Goal: Task Accomplishment & Management: Manage account settings

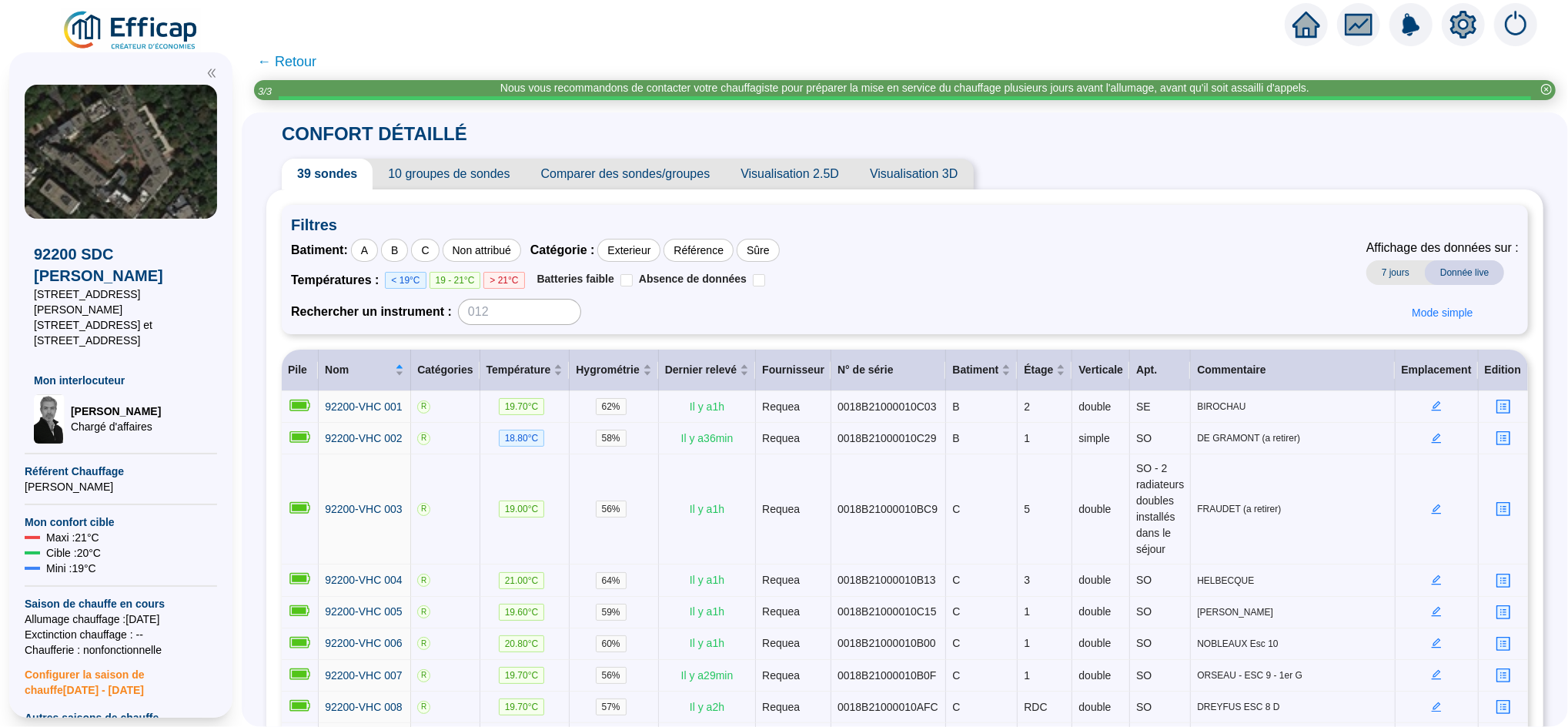
click at [1299, 38] on icon "home" at bounding box center [1306, 25] width 28 height 26
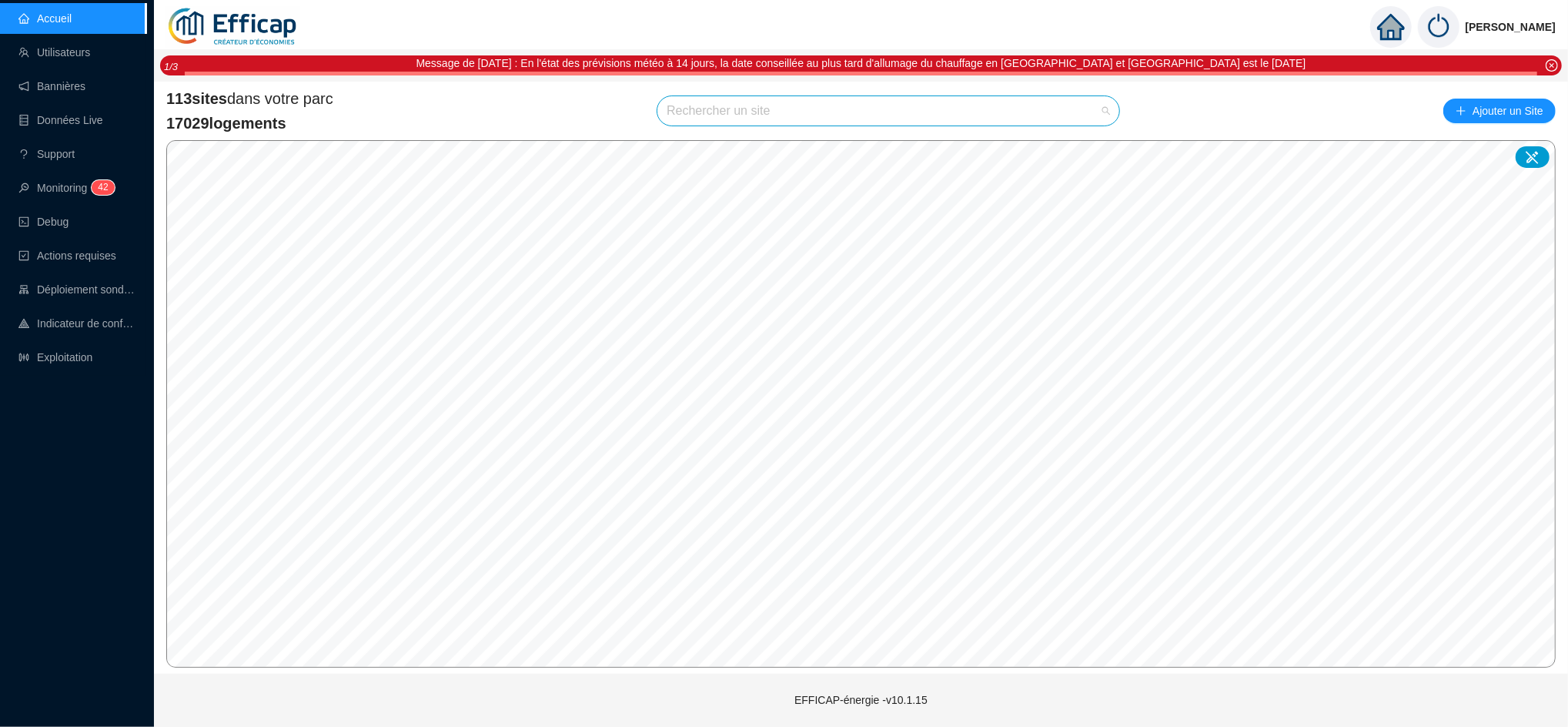
click at [780, 107] on input "search" at bounding box center [882, 111] width 429 height 30
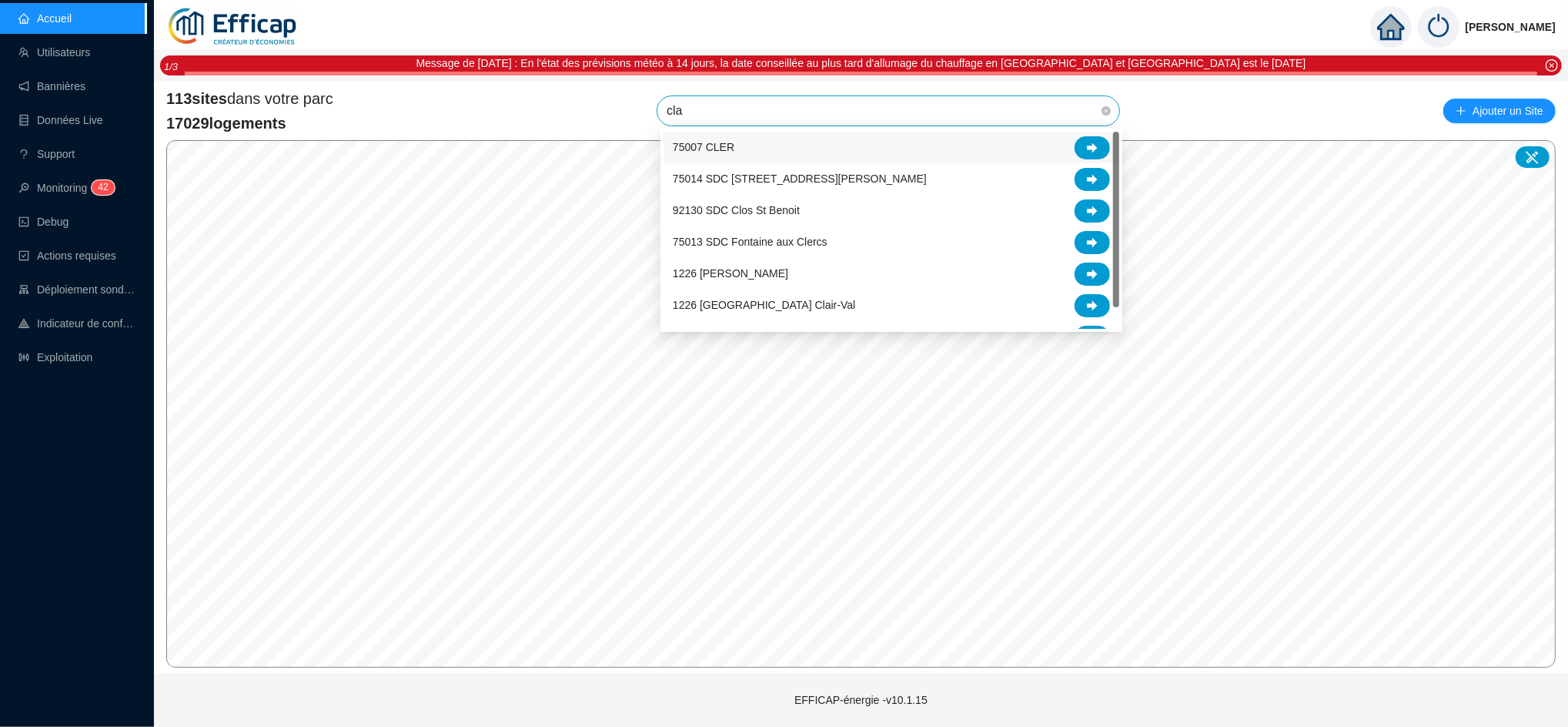
type input "clai"
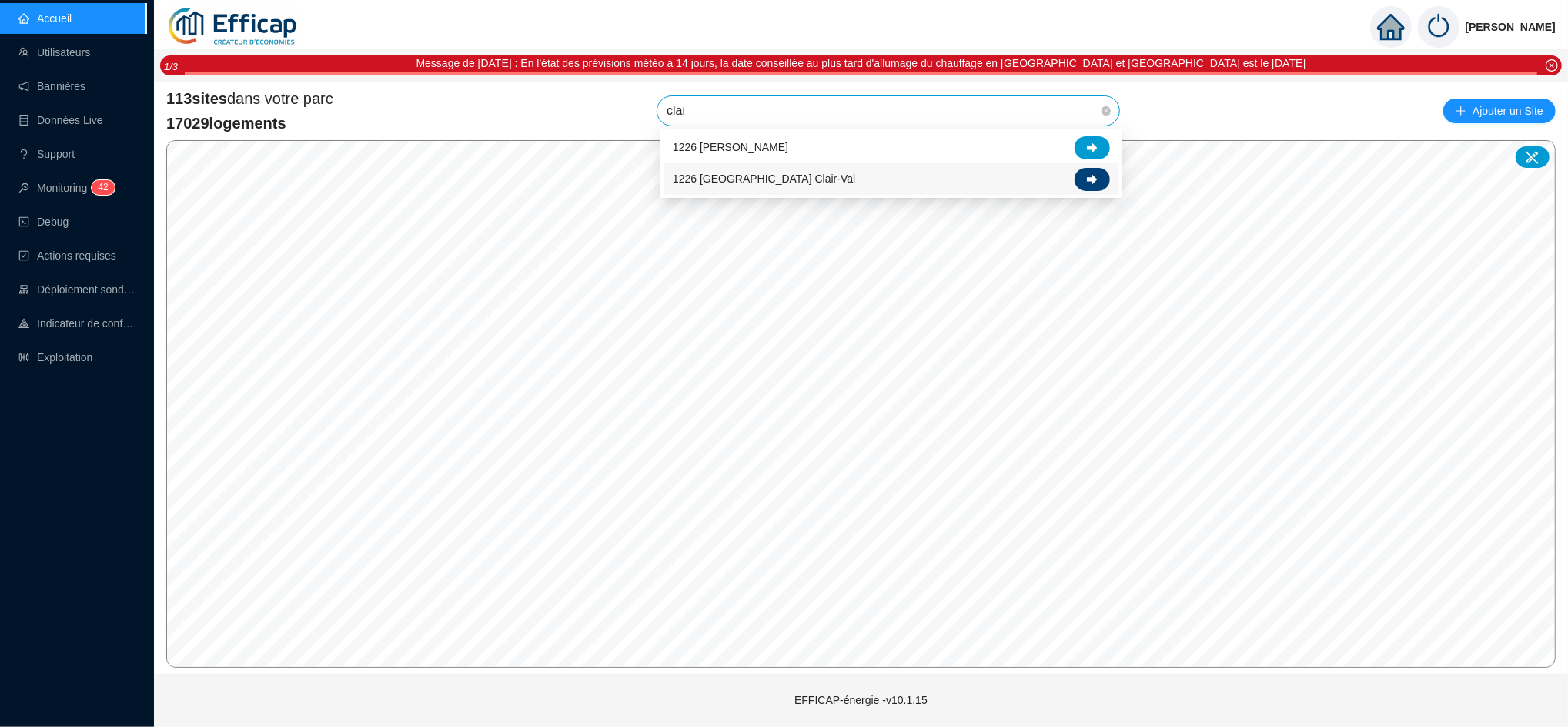
click at [1098, 179] on div at bounding box center [1092, 179] width 36 height 23
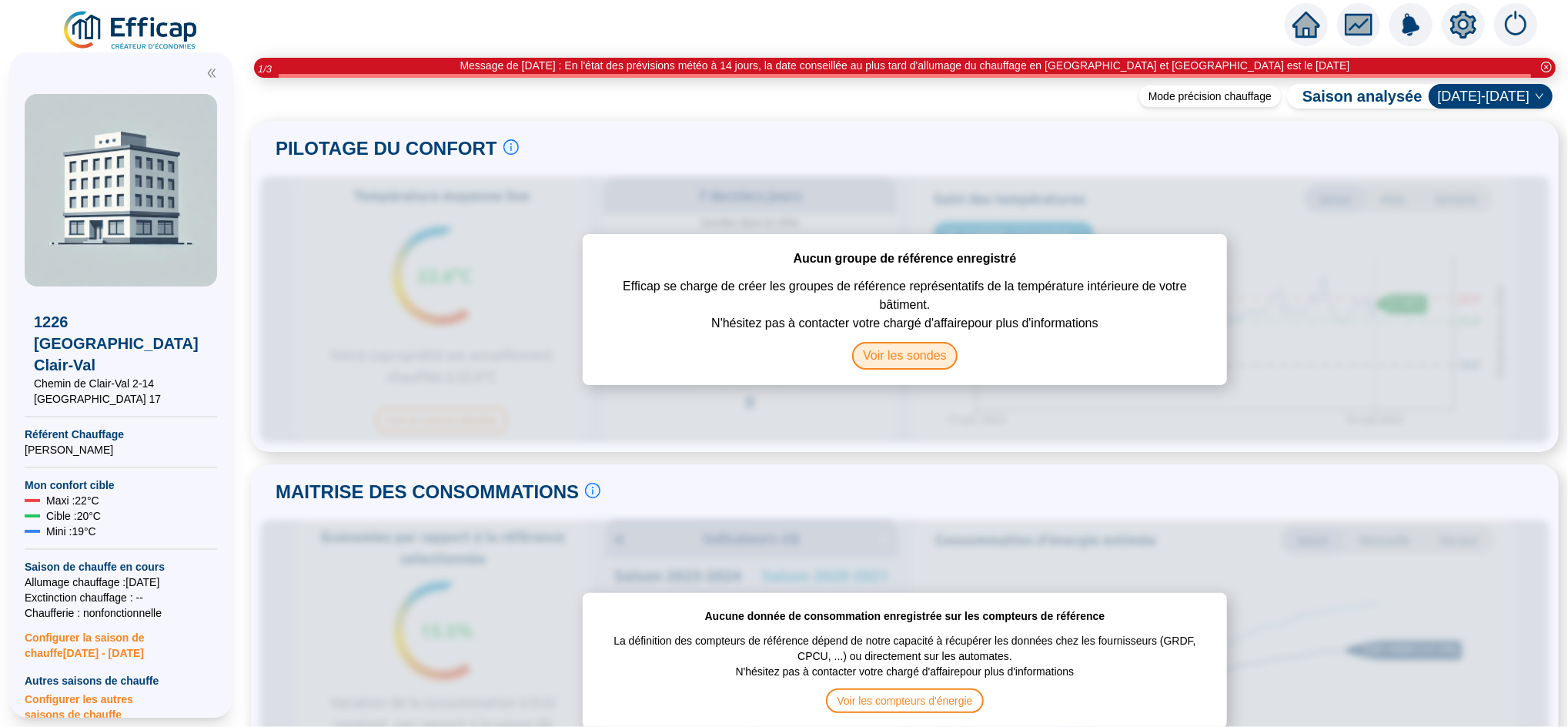
click at [907, 359] on span "Voir les sondes" at bounding box center [904, 355] width 106 height 28
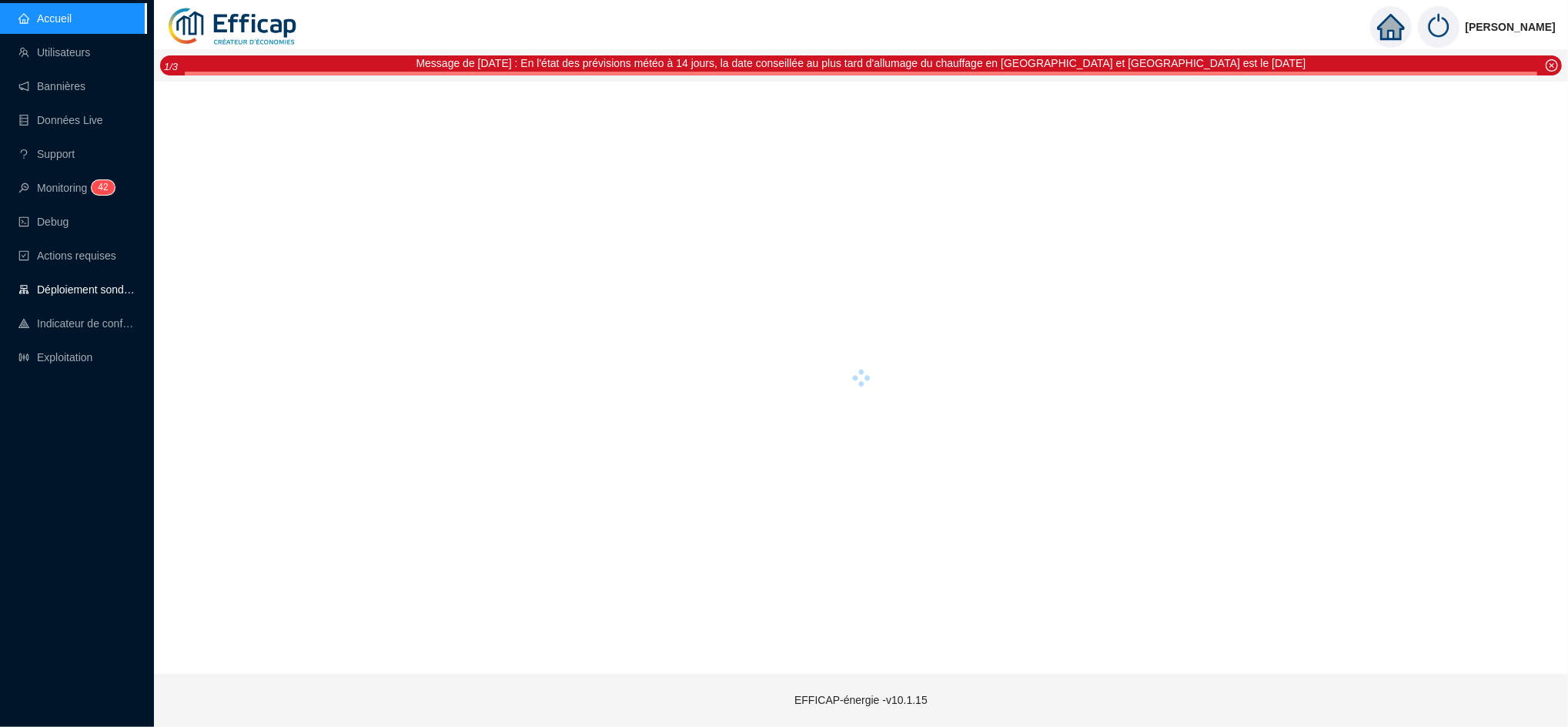
drag, startPoint x: 0, startPoint y: 0, endPoint x: 92, endPoint y: 283, distance: 297.6
click at [92, 283] on link "Déploiement sondes" at bounding box center [77, 289] width 117 height 13
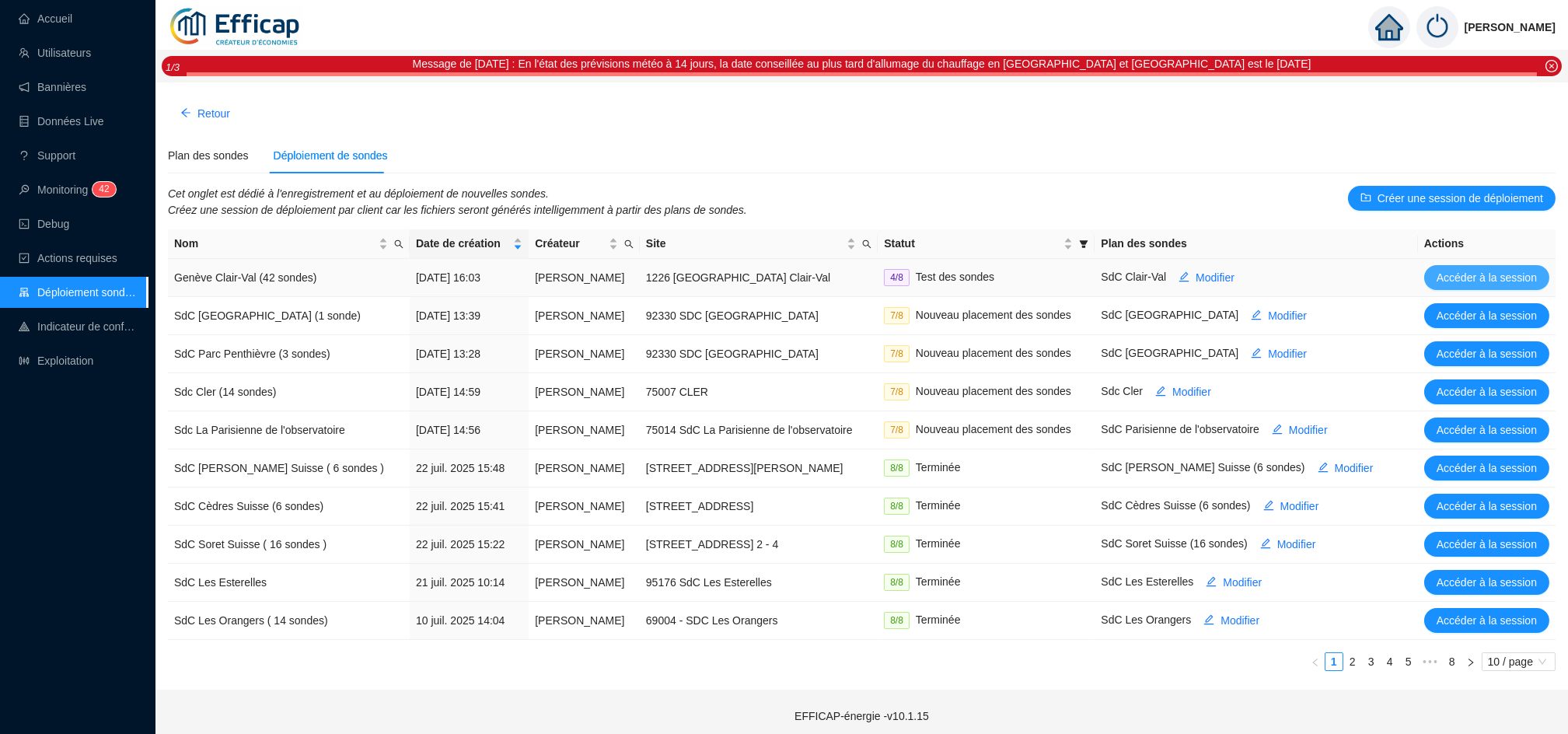
click at [1487, 270] on span "Accéder à la session" at bounding box center [1486, 277] width 100 height 16
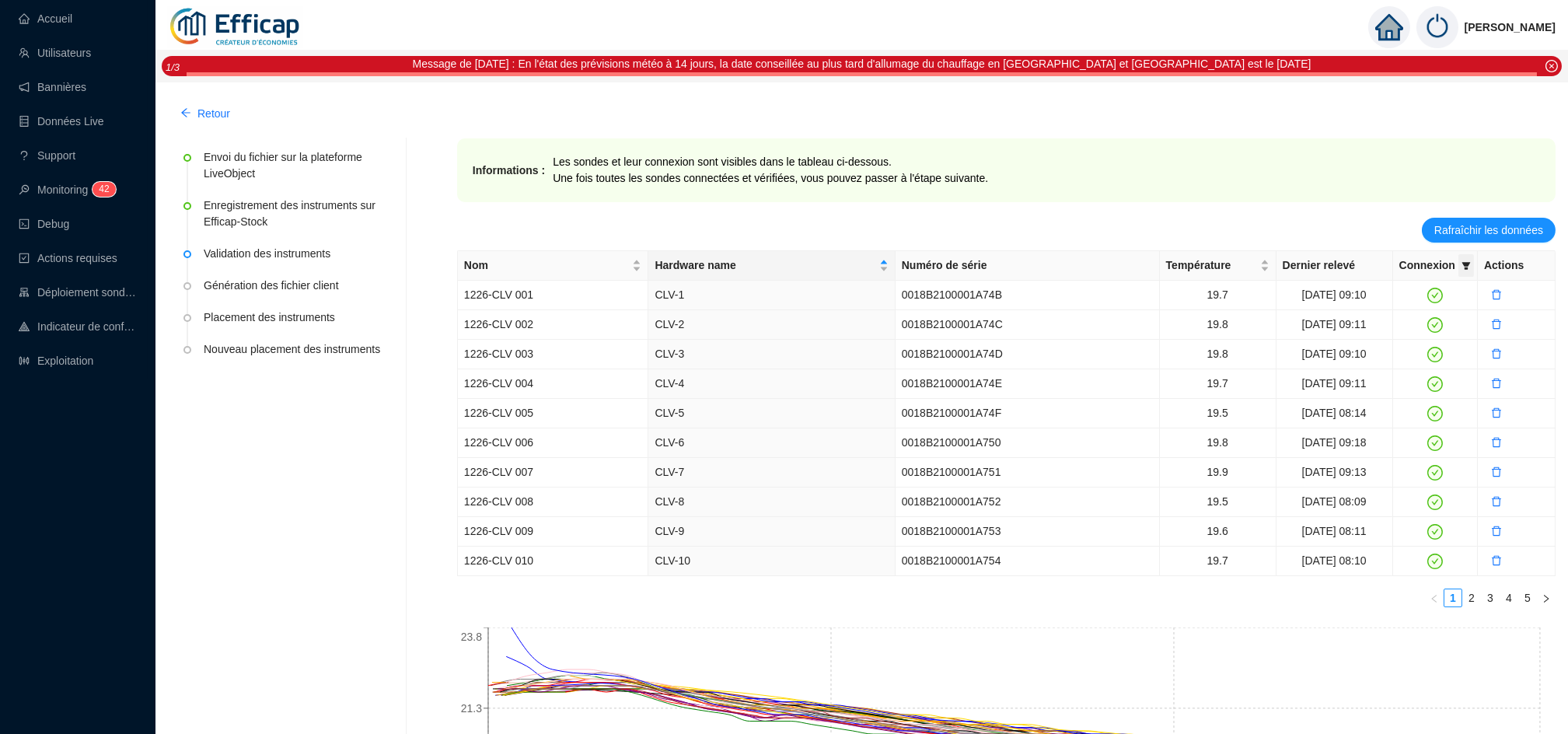
click at [1469, 267] on icon "filter" at bounding box center [1466, 265] width 9 height 9
click at [1435, 317] on span "Invalide" at bounding box center [1416, 320] width 55 height 13
checkbox input "true"
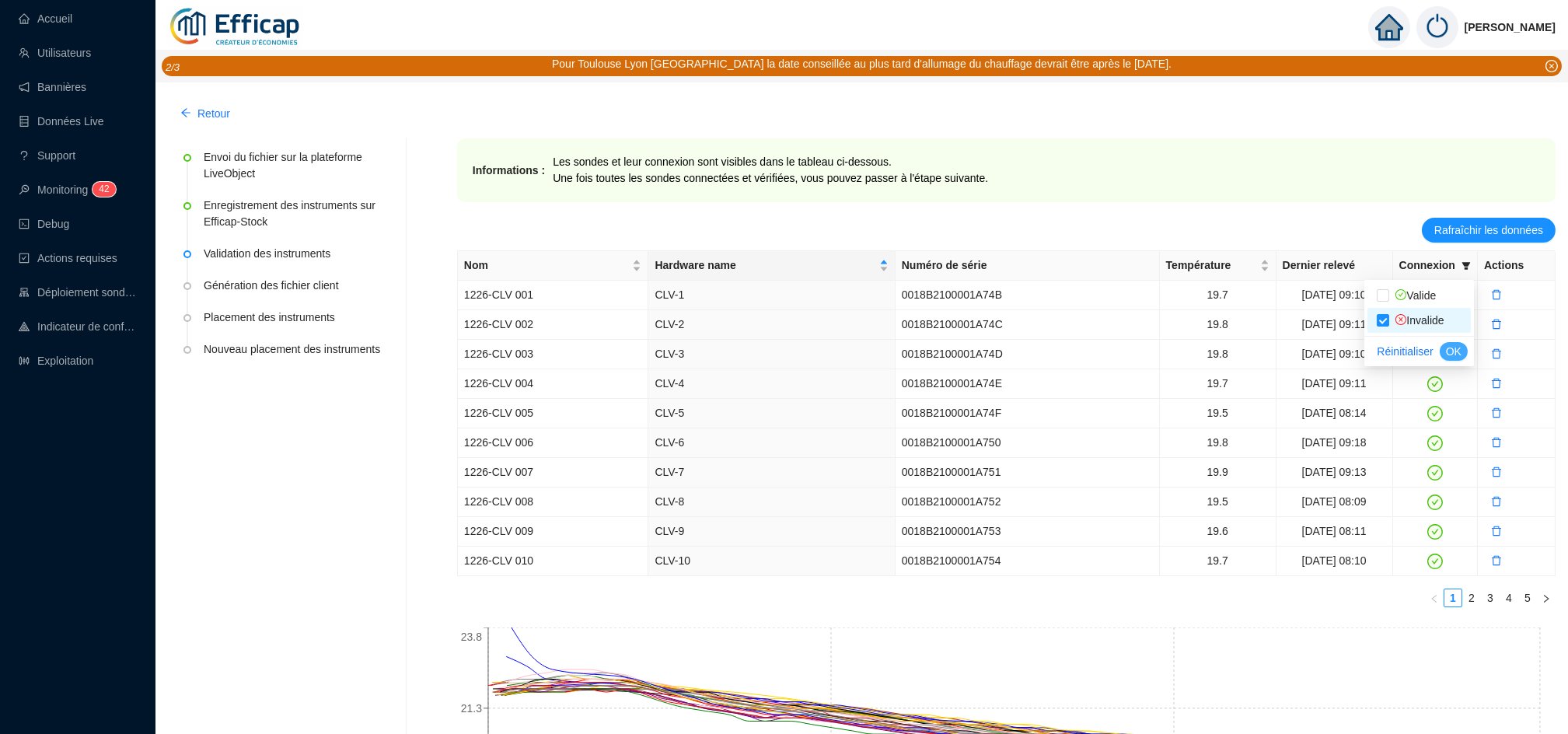
click at [1448, 344] on span "OK" at bounding box center [1454, 352] width 15 height 16
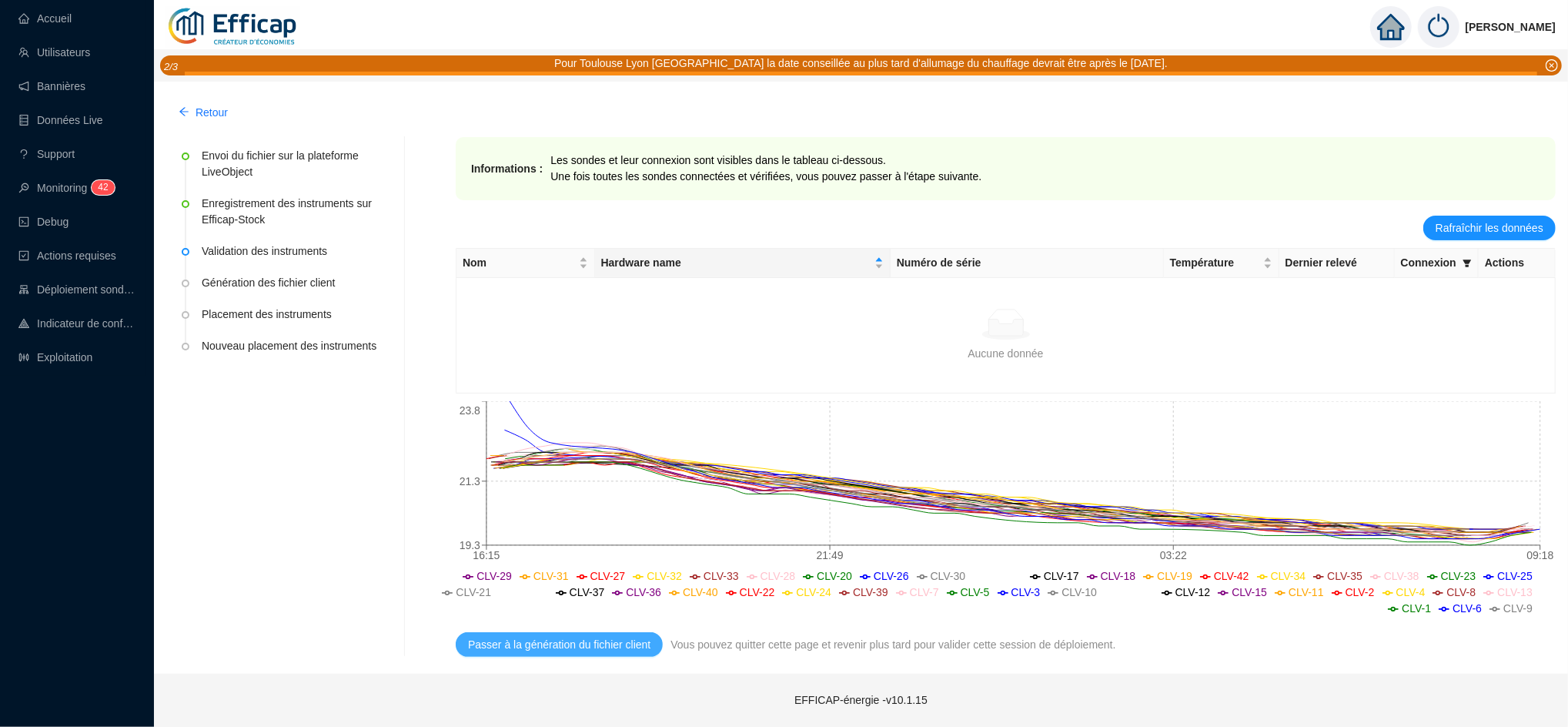
click at [589, 639] on span "Passer à la génération du fichier client" at bounding box center [560, 644] width 183 height 16
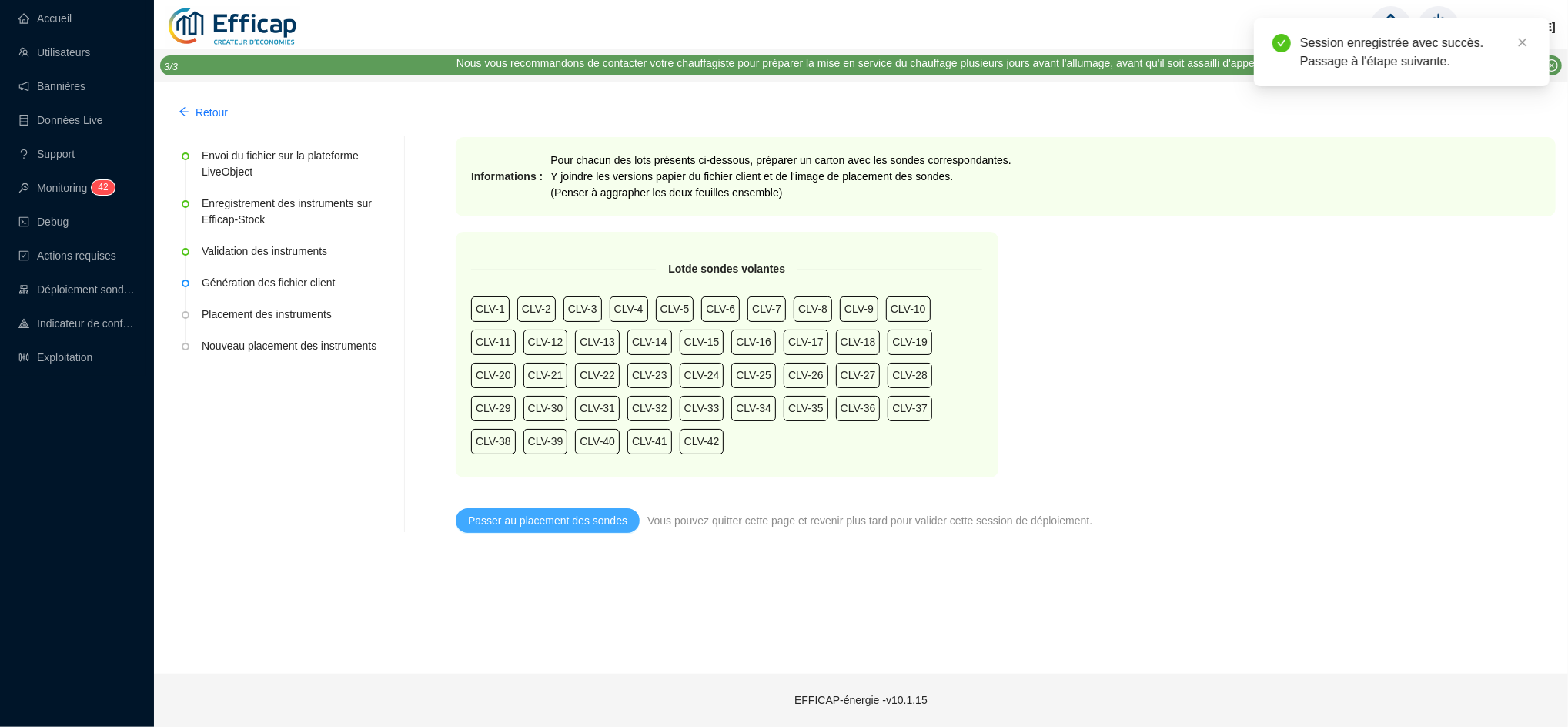
click at [553, 526] on span "Passer au placement des sondes" at bounding box center [548, 521] width 160 height 16
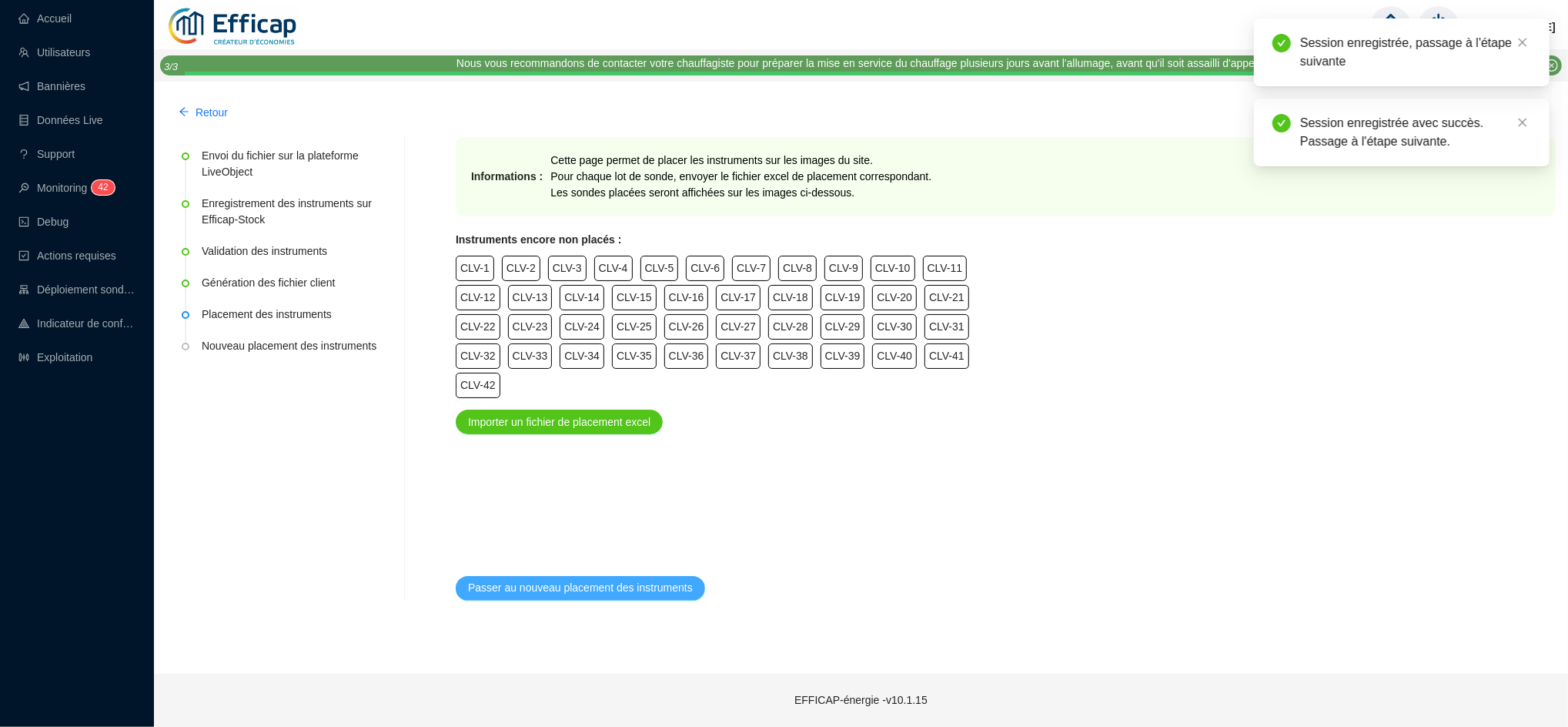
click at [580, 588] on span "Passer au nouveau placement des instruments" at bounding box center [581, 588] width 225 height 16
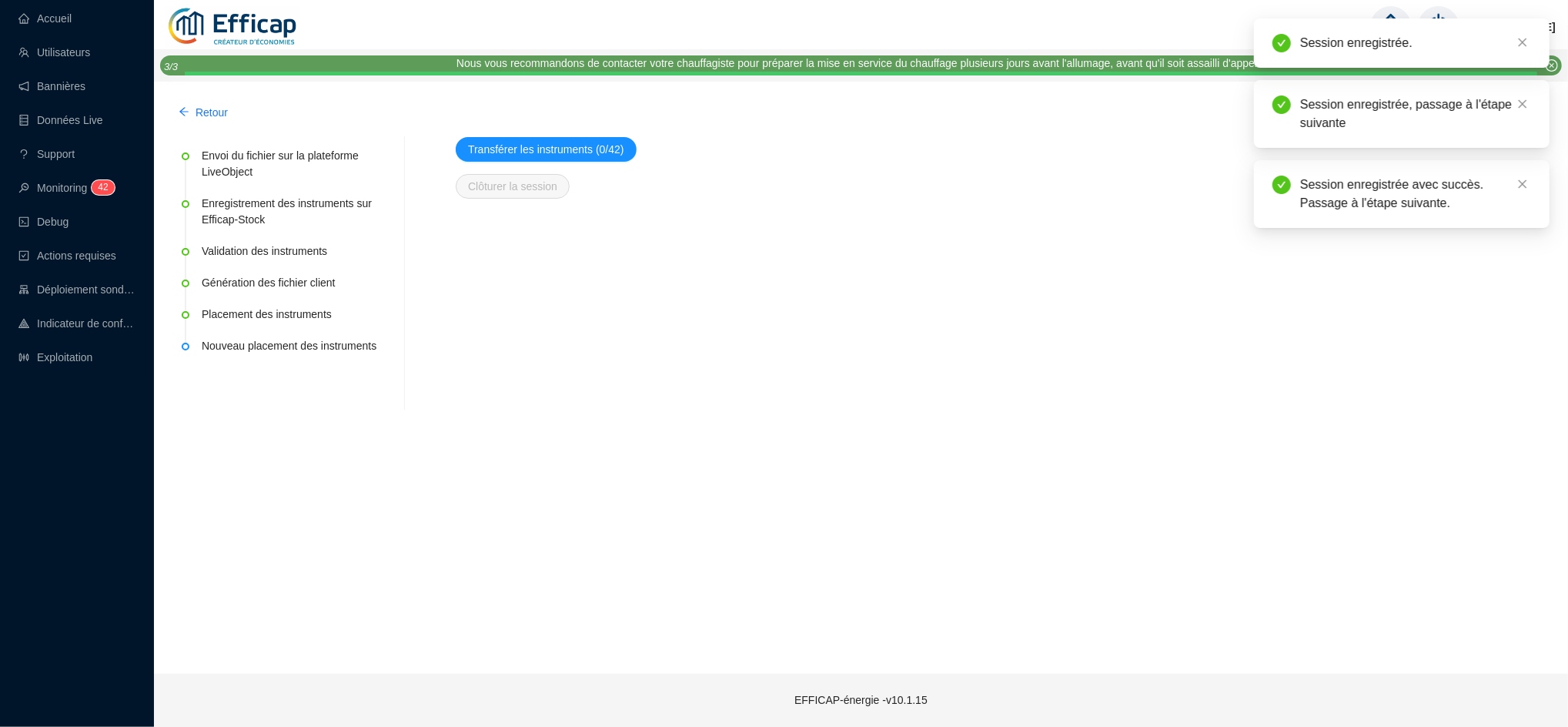
click at [626, 211] on div "Transférer les instruments (0/42) Clôturer la session" at bounding box center [1005, 273] width 1100 height 273
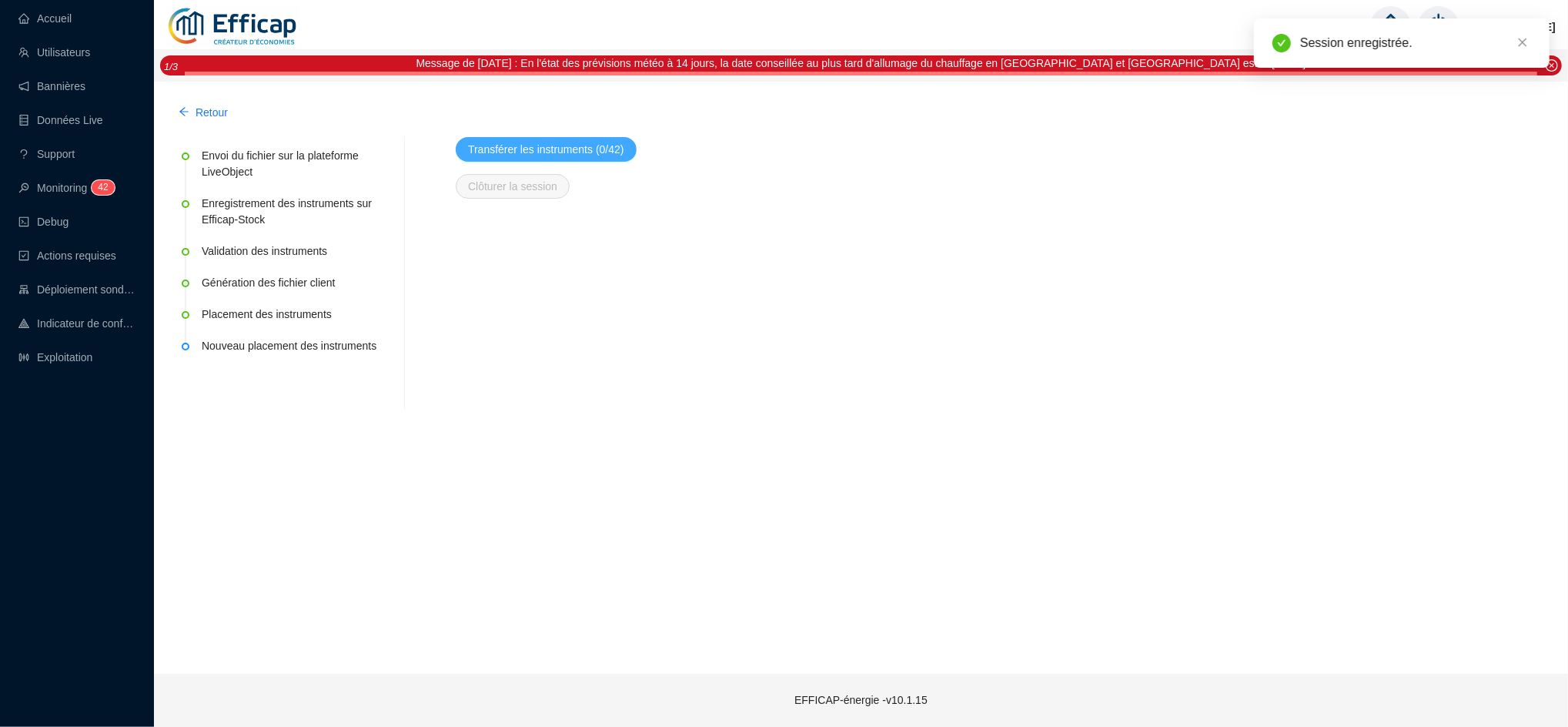
click at [573, 146] on span "Transférer les instruments (0/42)" at bounding box center [546, 150] width 156 height 16
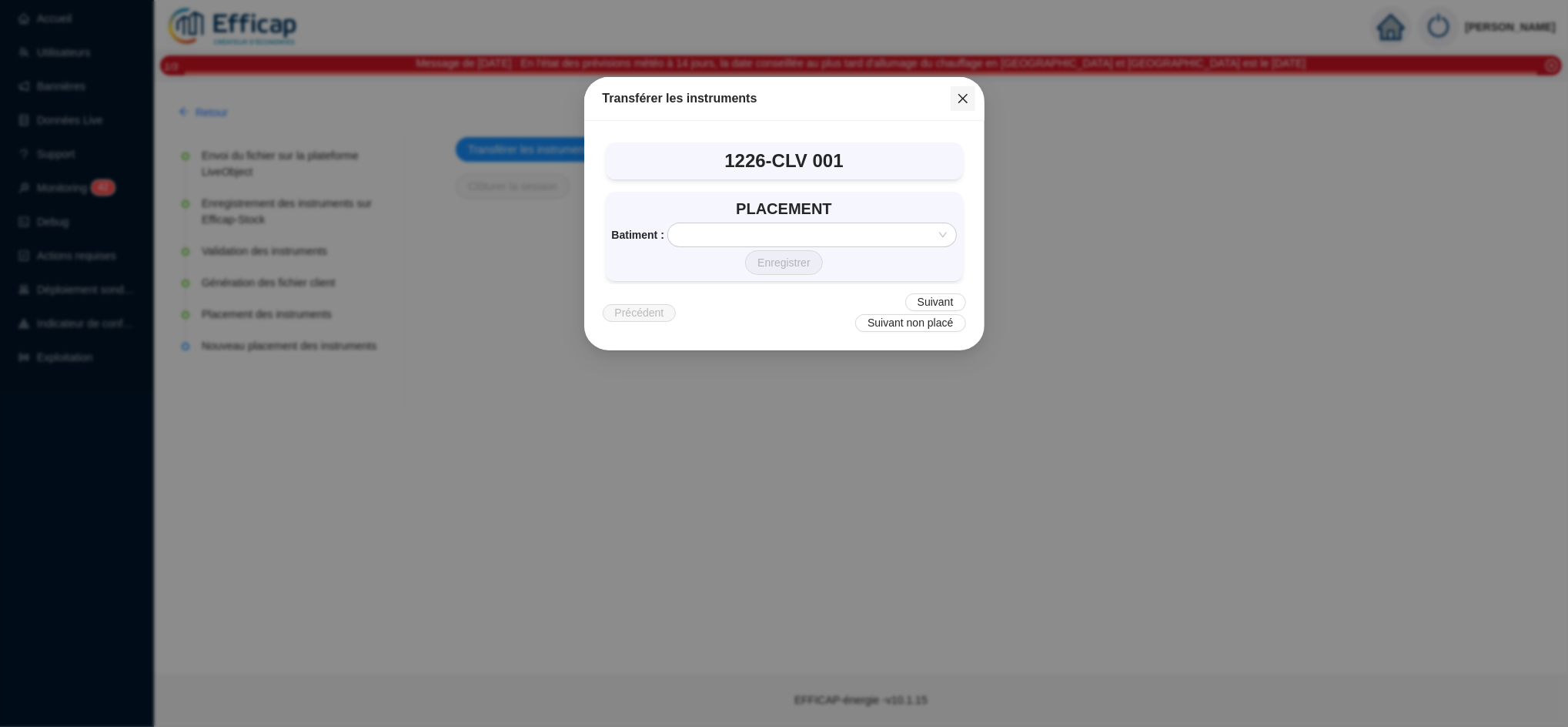
click at [969, 96] on span "Fermer" at bounding box center [963, 98] width 25 height 13
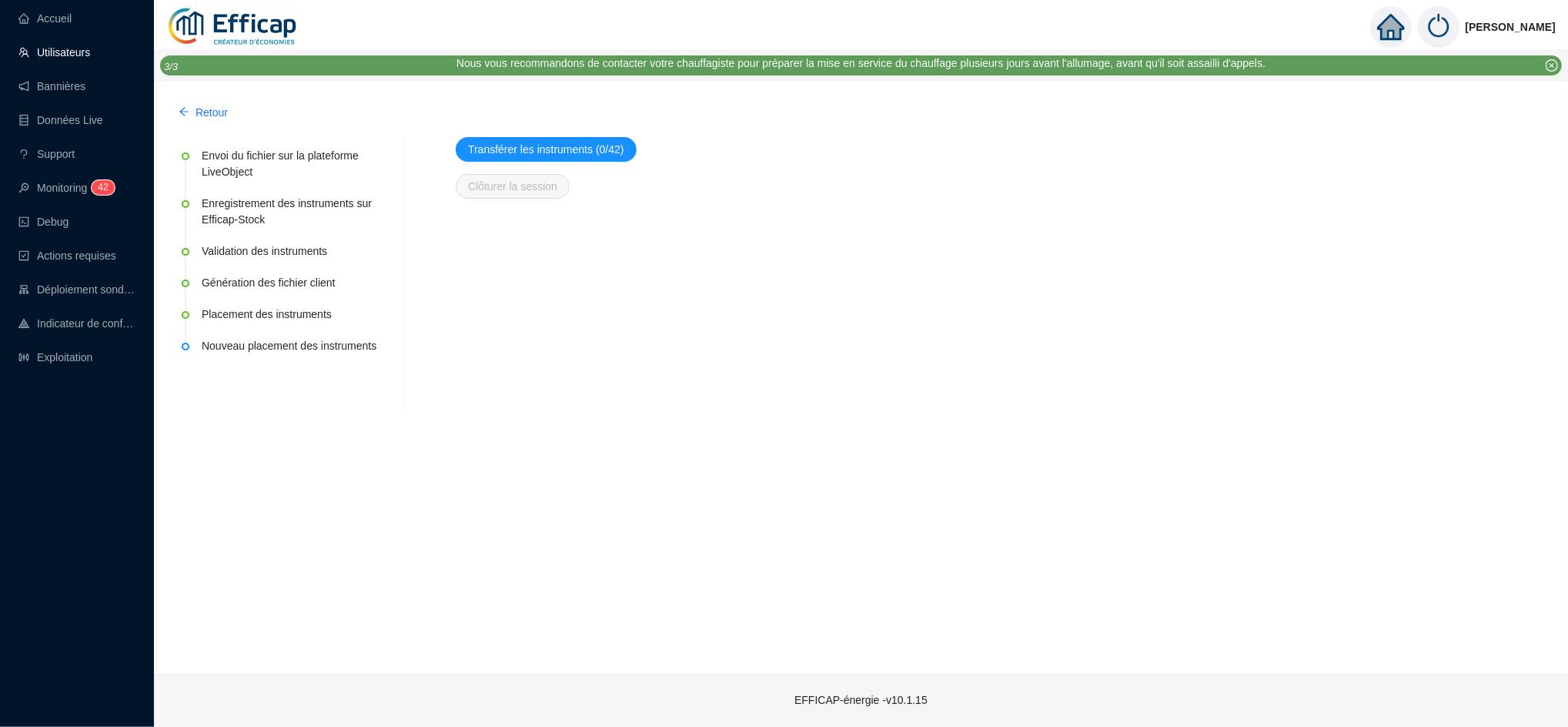
click at [62, 58] on link "Utilisateurs" at bounding box center [54, 52] width 72 height 13
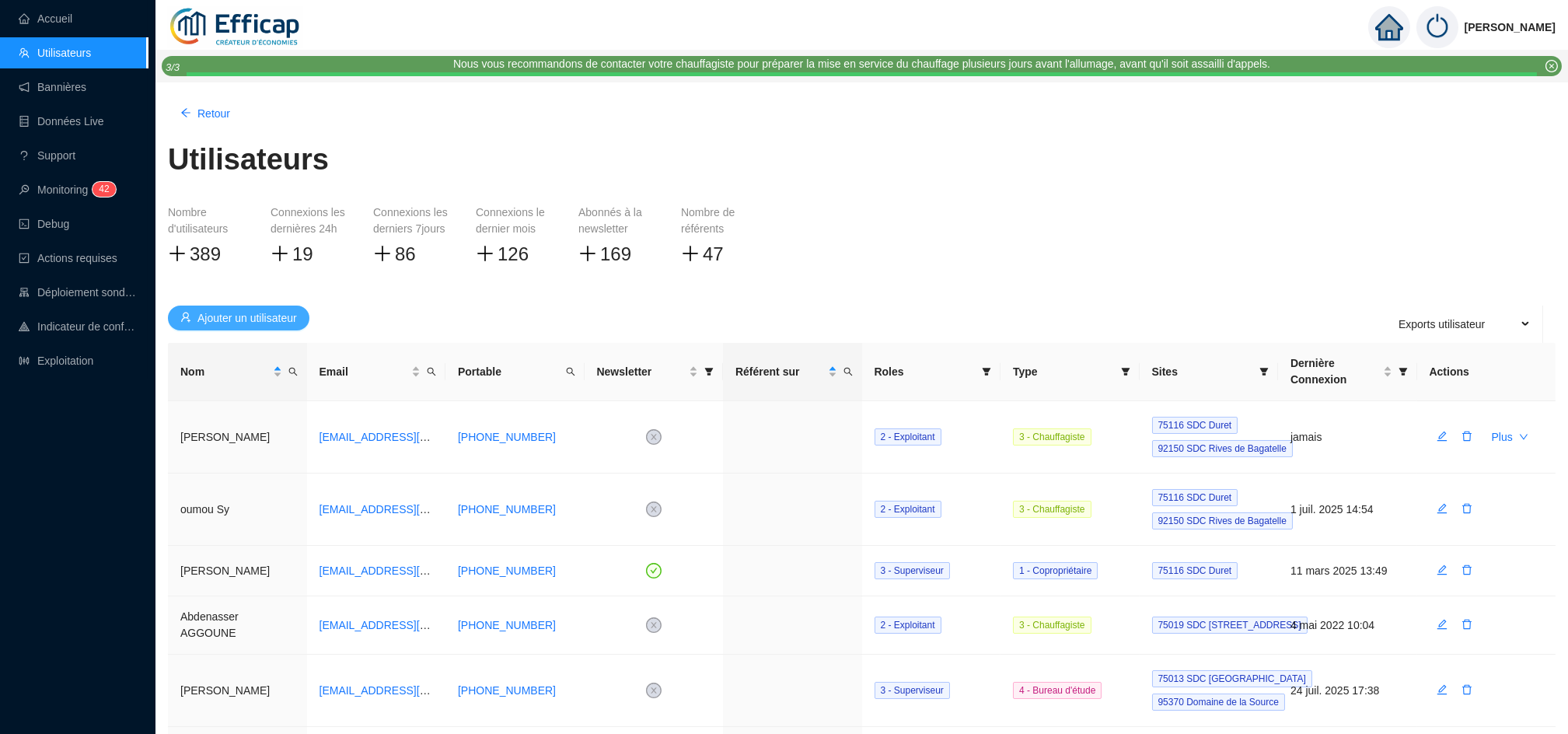
click at [243, 315] on span "Ajouter un utilisateur" at bounding box center [247, 317] width 100 height 16
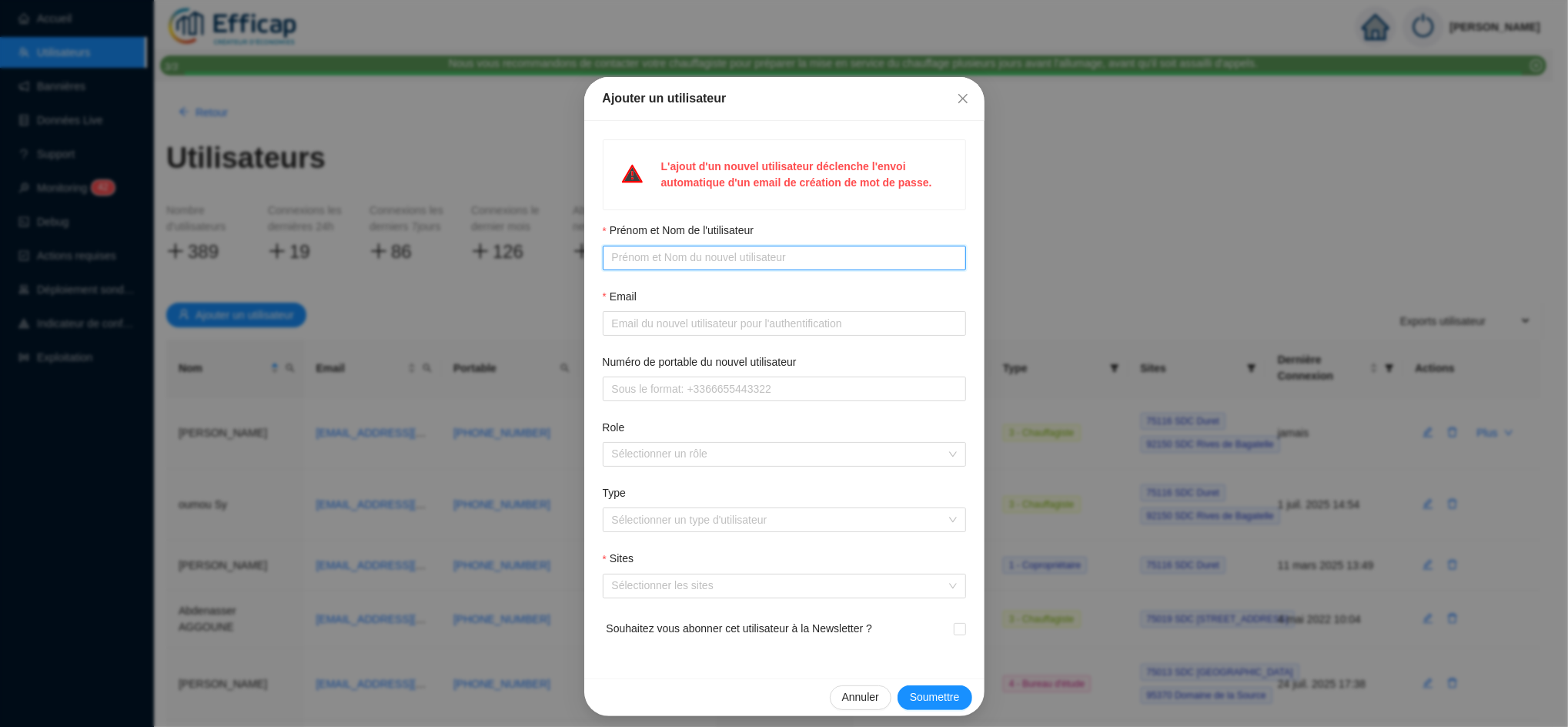
click at [626, 256] on input "Prénom et Nom de l'utilisateur" at bounding box center [783, 257] width 341 height 16
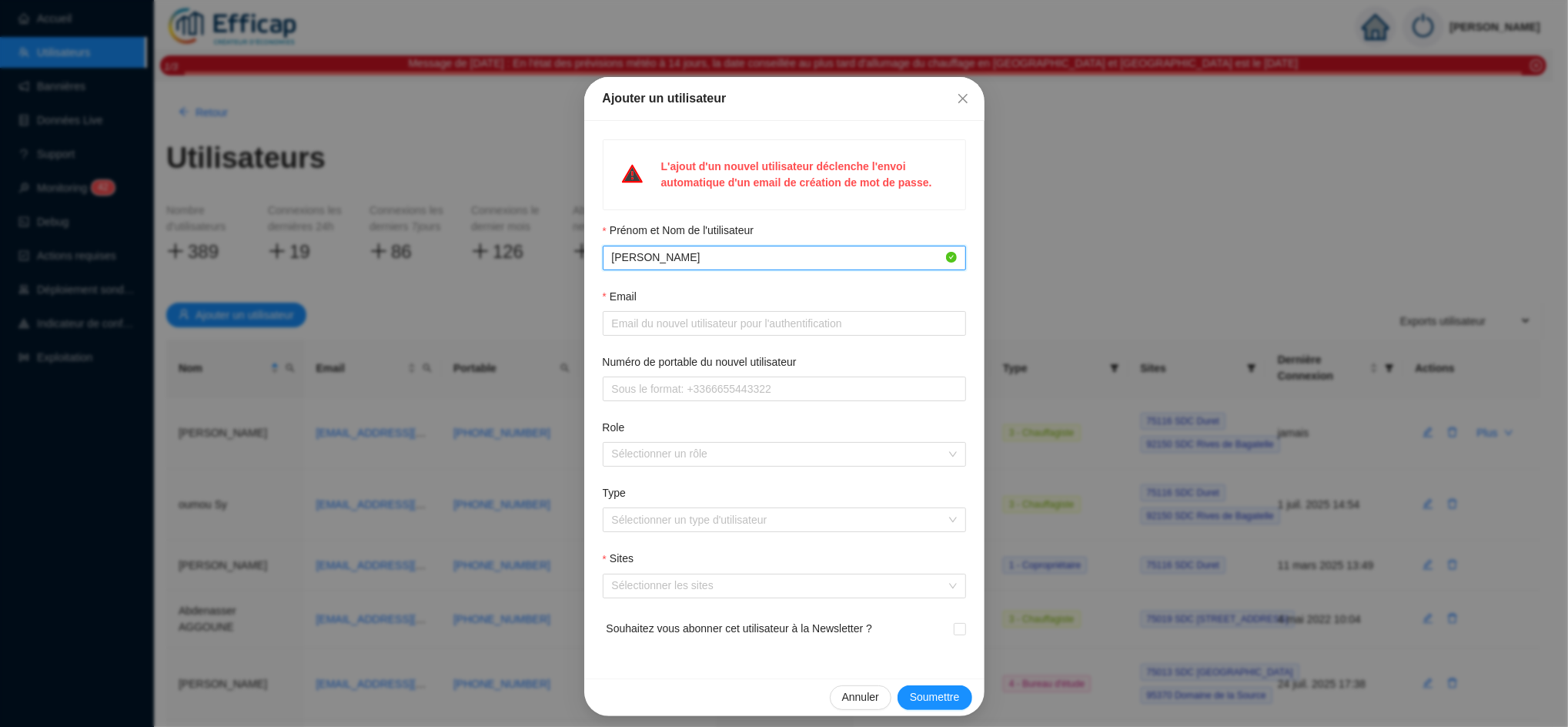
type input "Martine Dubuc"
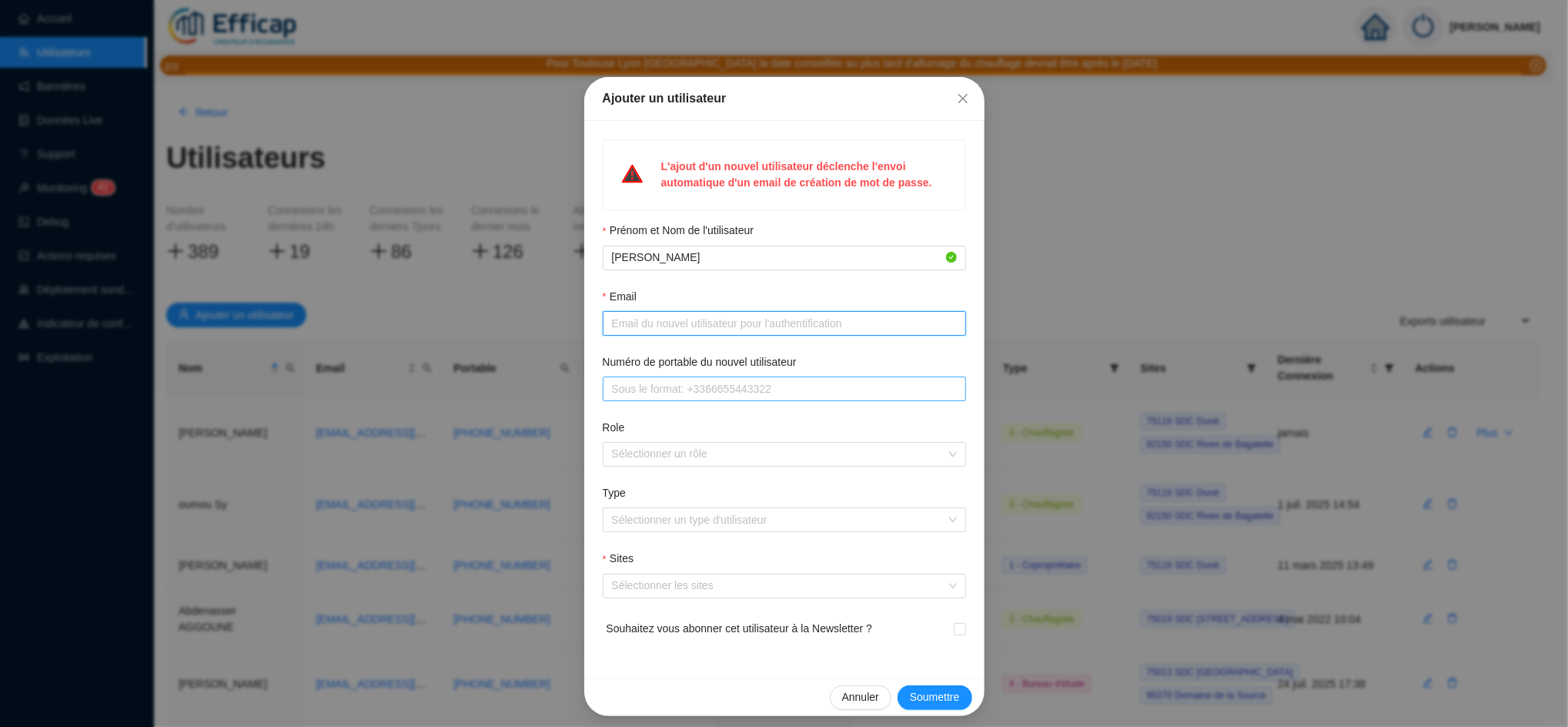
paste input "Martine DUBUC <dubucmartine@wanadoo.fr>"
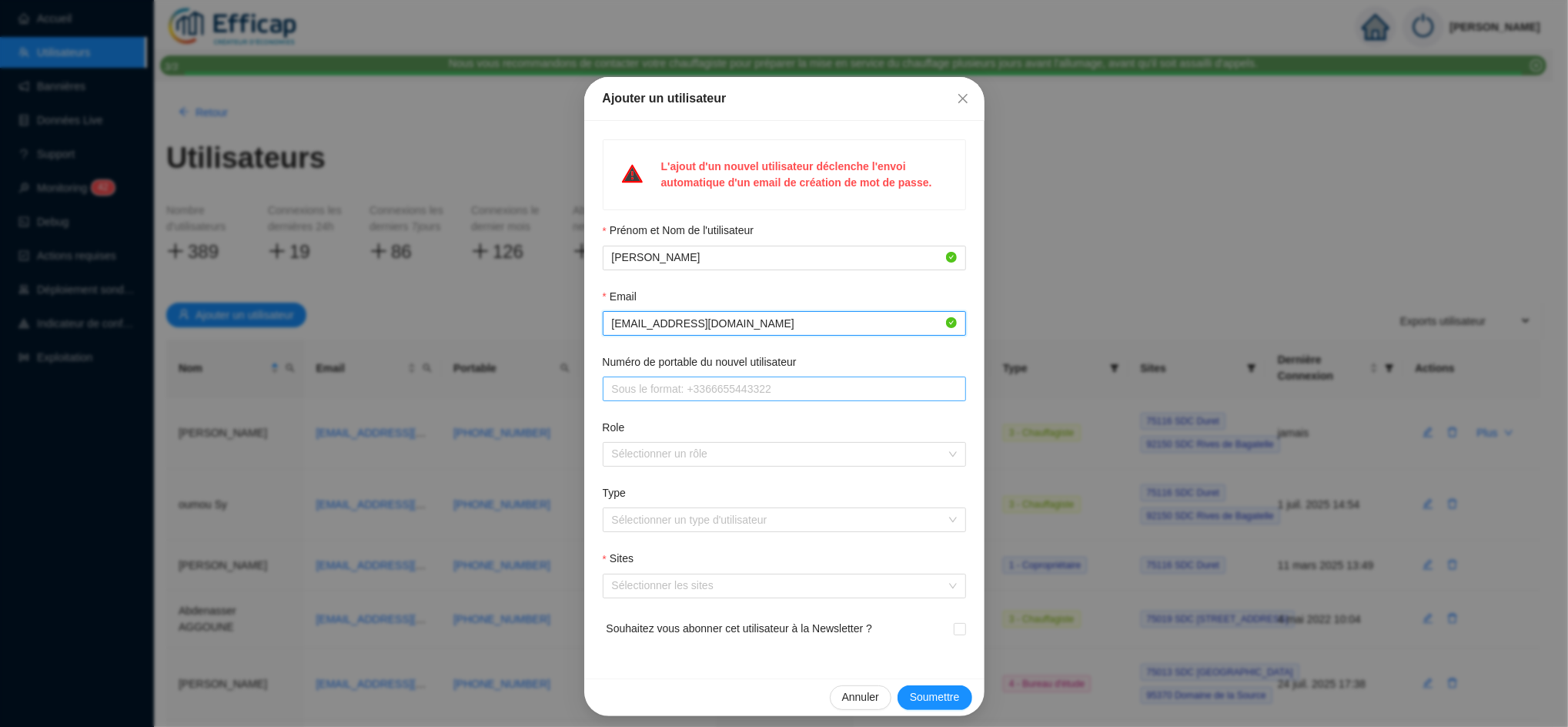
type input "dubucmartine@wanadoo.fr"
click at [679, 453] on div at bounding box center [776, 454] width 341 height 21
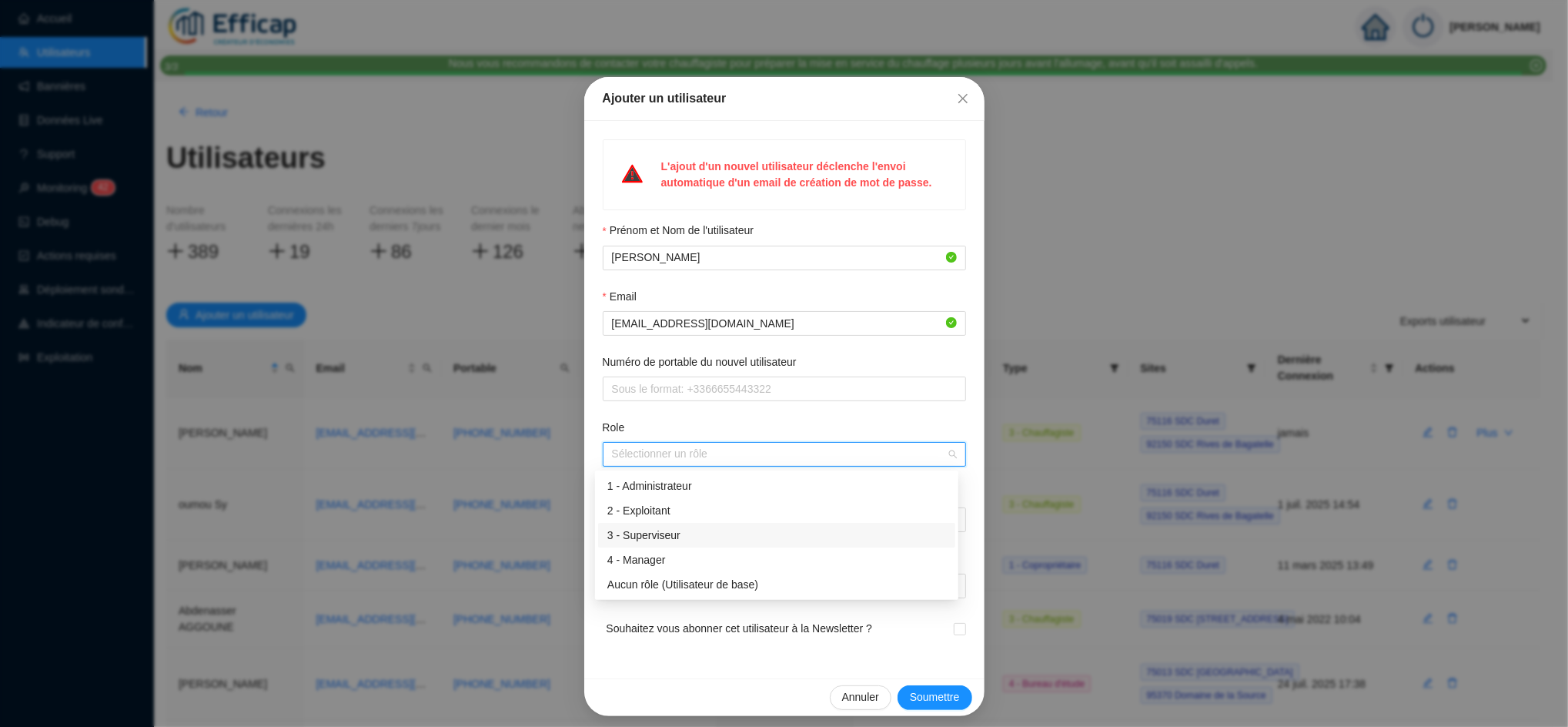
click at [660, 533] on div "3 - Superviseur" at bounding box center [777, 535] width 339 height 16
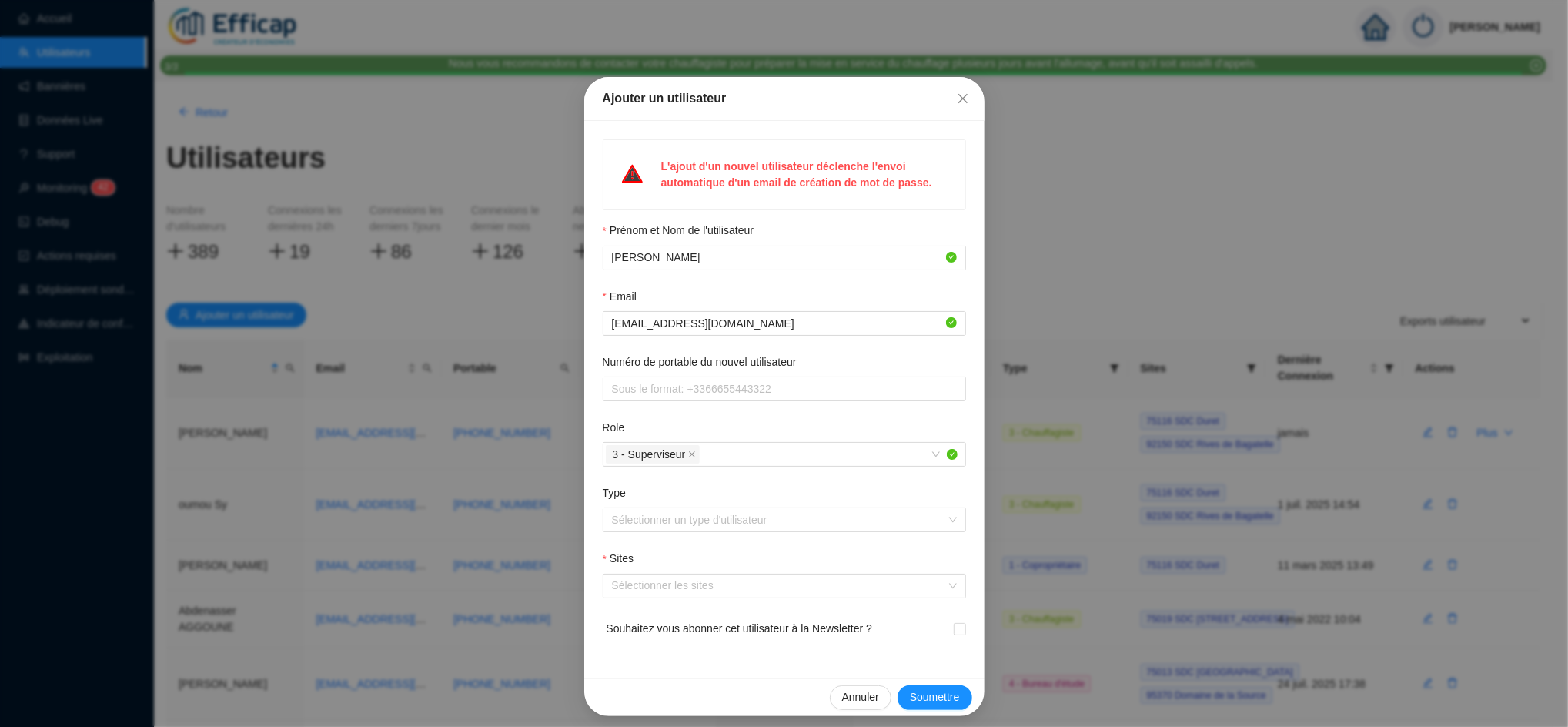
click at [708, 405] on form "Prénom et Nom de l'utilisateur Martine Dubuc Email dubucmartine@wanadoo.fr Numé…" at bounding box center [784, 440] width 363 height 437
click at [646, 525] on input "Type" at bounding box center [778, 519] width 331 height 23
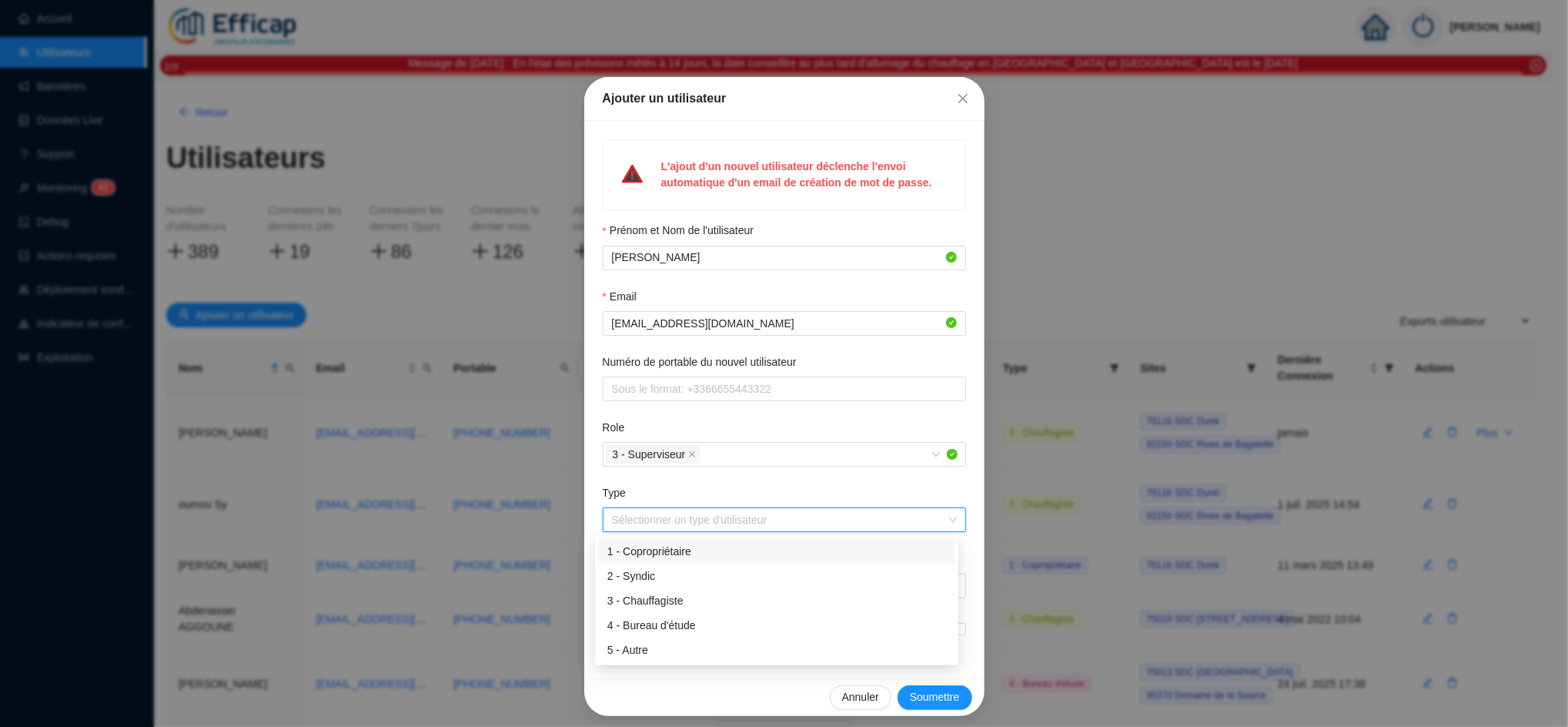
click at [676, 556] on div "1 - Copropriétaire" at bounding box center [777, 551] width 339 height 16
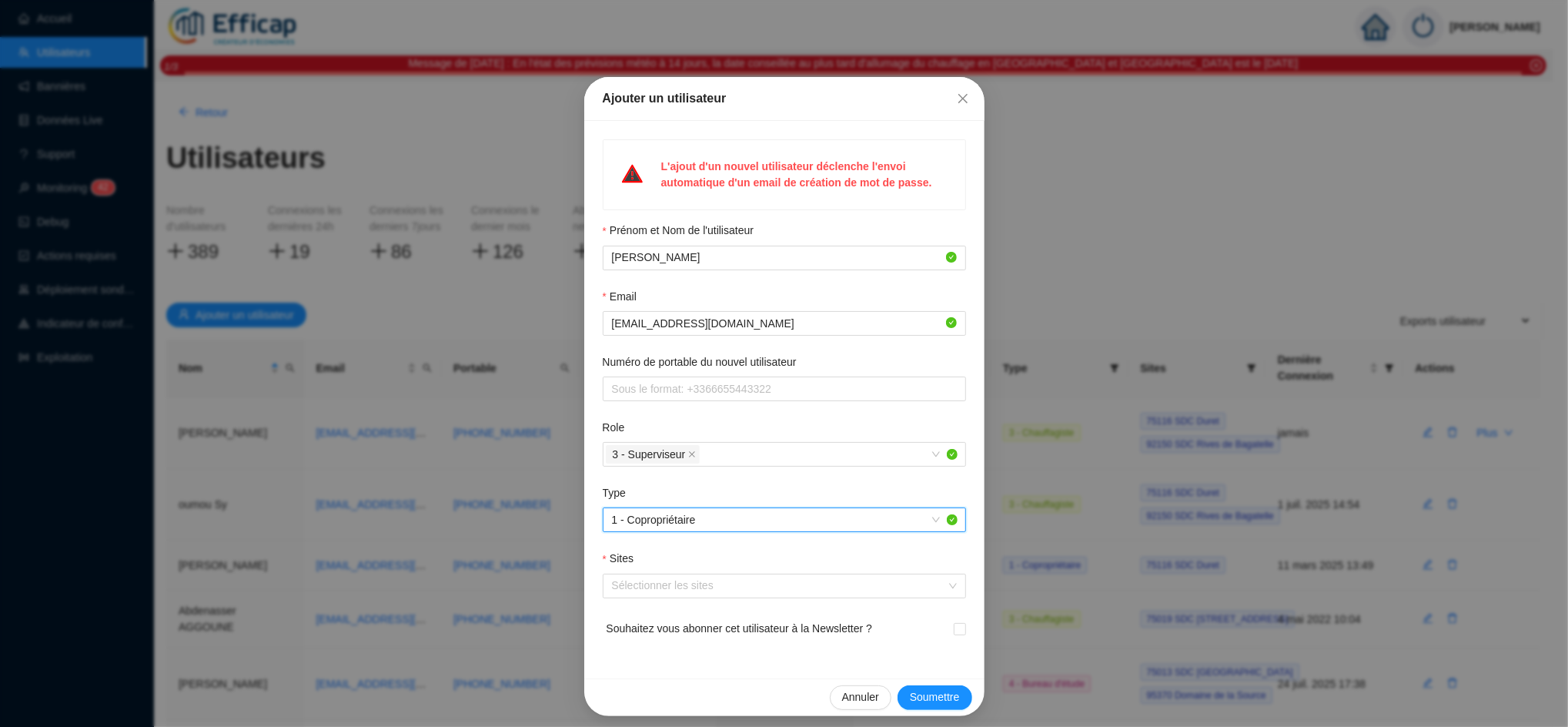
click at [711, 487] on div "Type" at bounding box center [784, 496] width 363 height 22
click at [658, 585] on div at bounding box center [776, 585] width 341 height 21
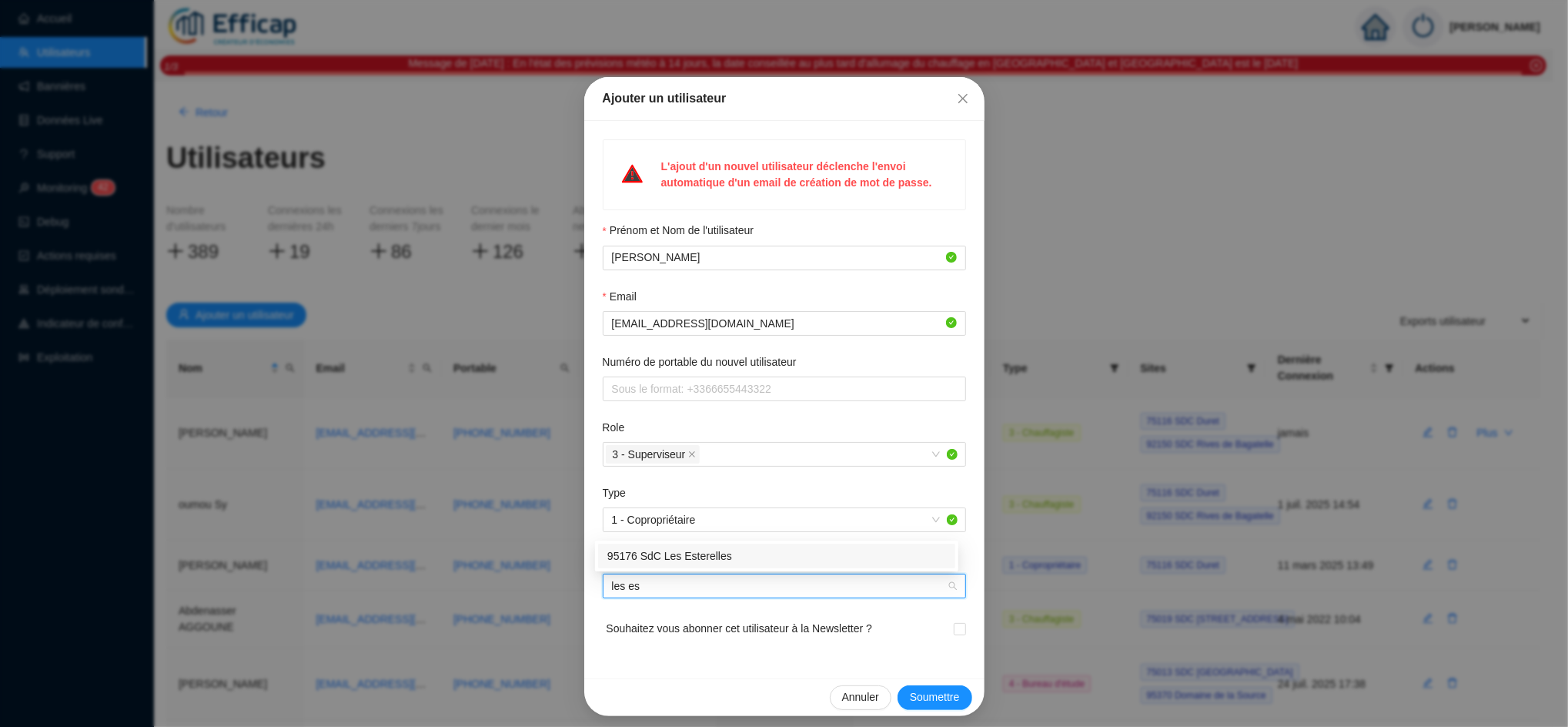
type input "les est"
click at [687, 558] on div "95176 SdC Les Esterelles" at bounding box center [777, 555] width 339 height 16
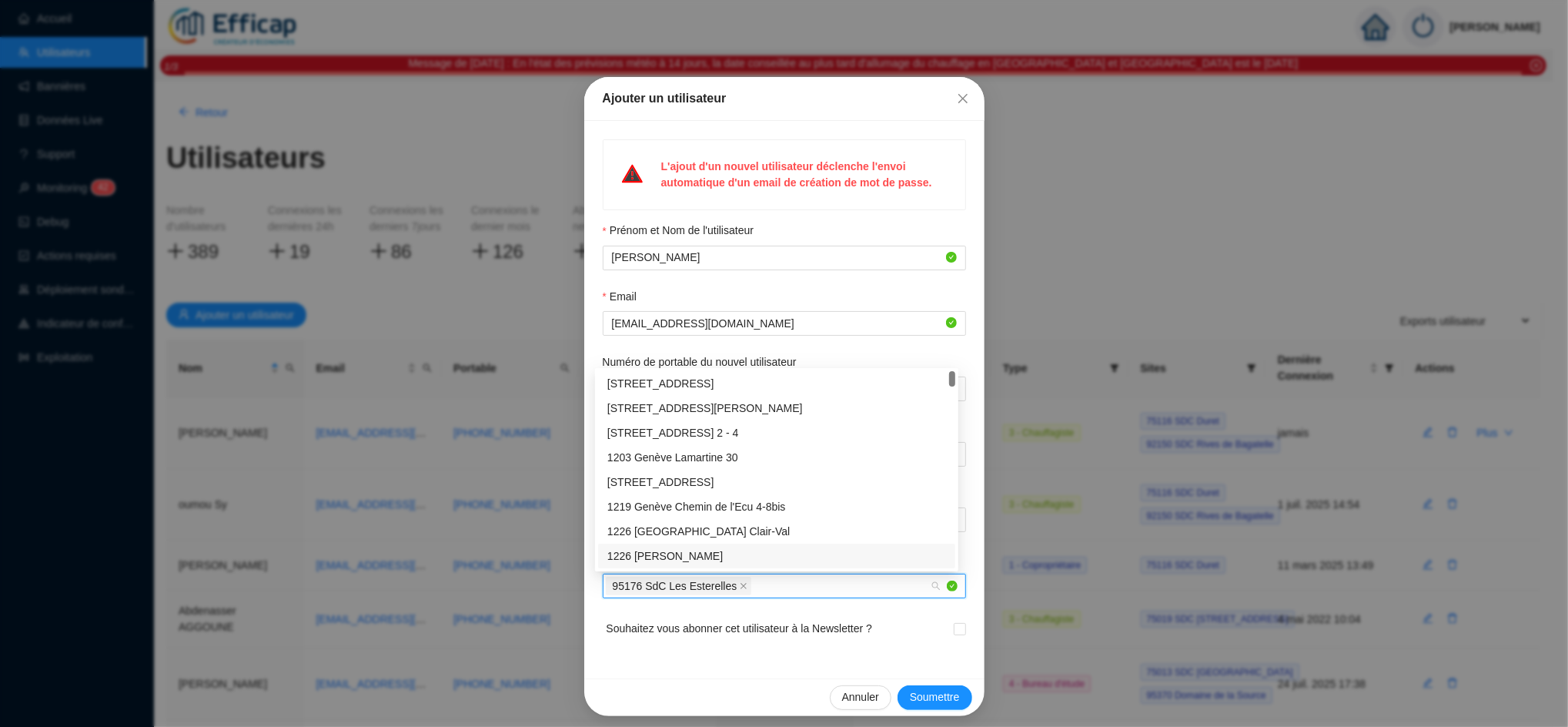
click at [817, 651] on span "Souhaitez vous abonner cet utilisateur à la Newsletter ?" at bounding box center [740, 638] width 266 height 36
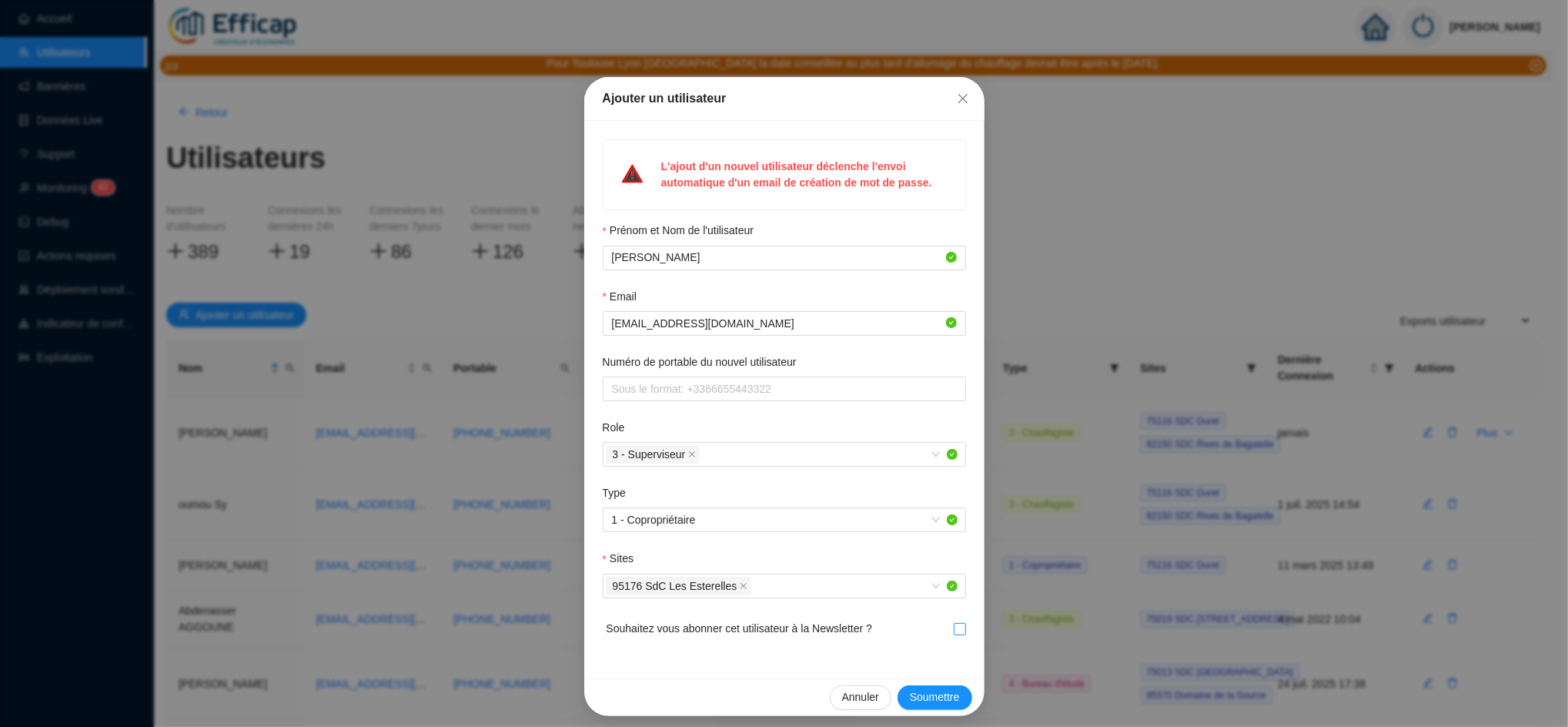
click at [953, 632] on input "checkbox" at bounding box center [959, 628] width 11 height 11
checkbox input "true"
click at [922, 692] on span "Soumettre" at bounding box center [934, 697] width 50 height 16
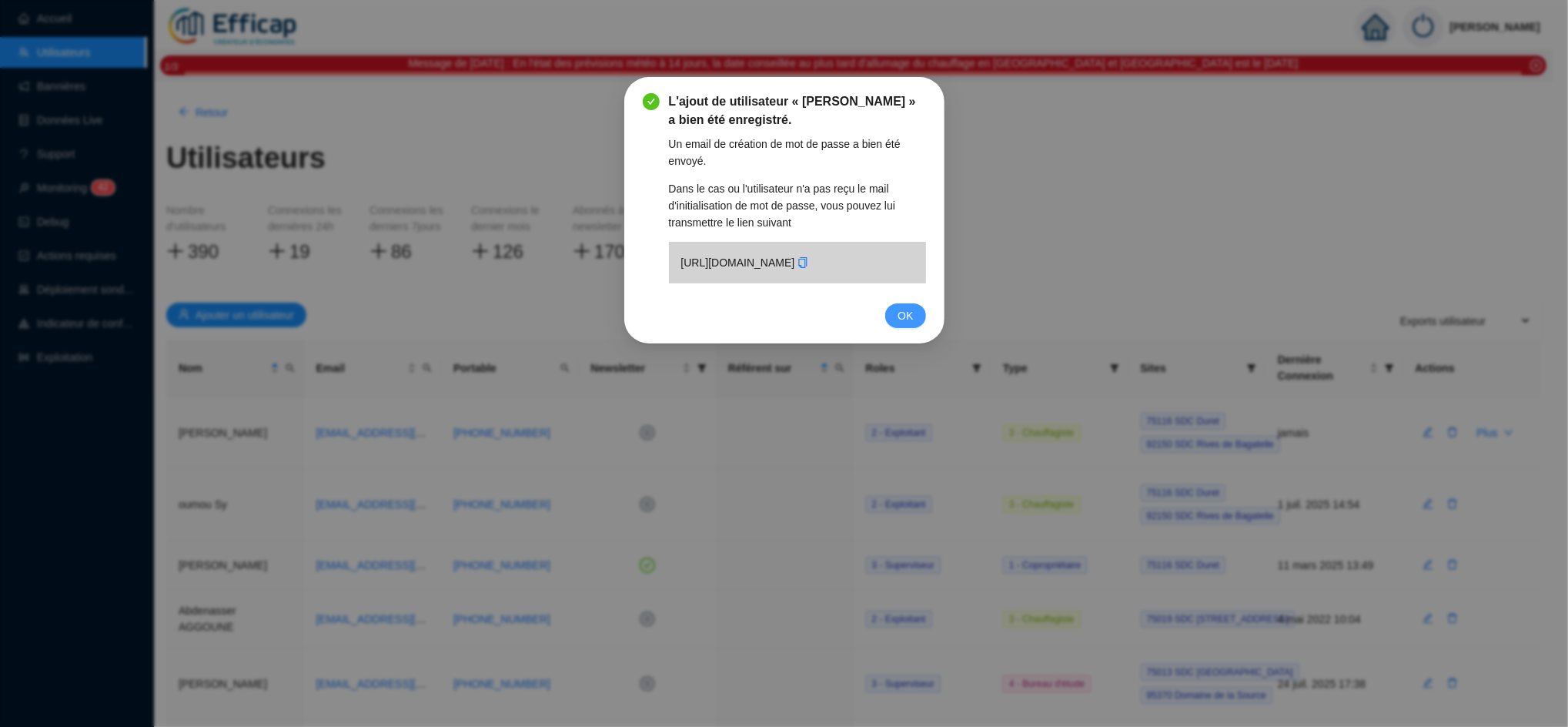
click at [914, 328] on button "OK" at bounding box center [904, 315] width 40 height 25
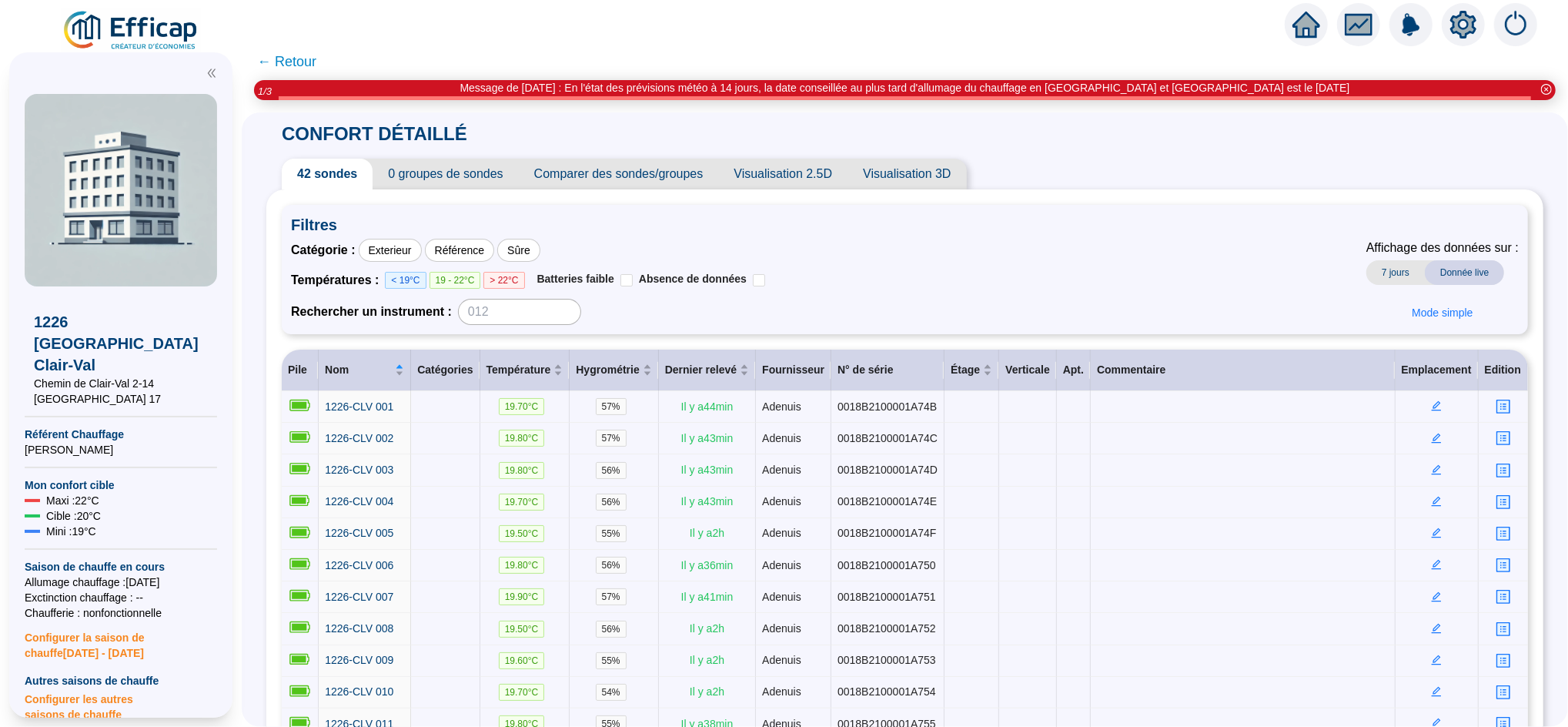
click at [462, 180] on span "0 groupes de sondes" at bounding box center [445, 174] width 145 height 30
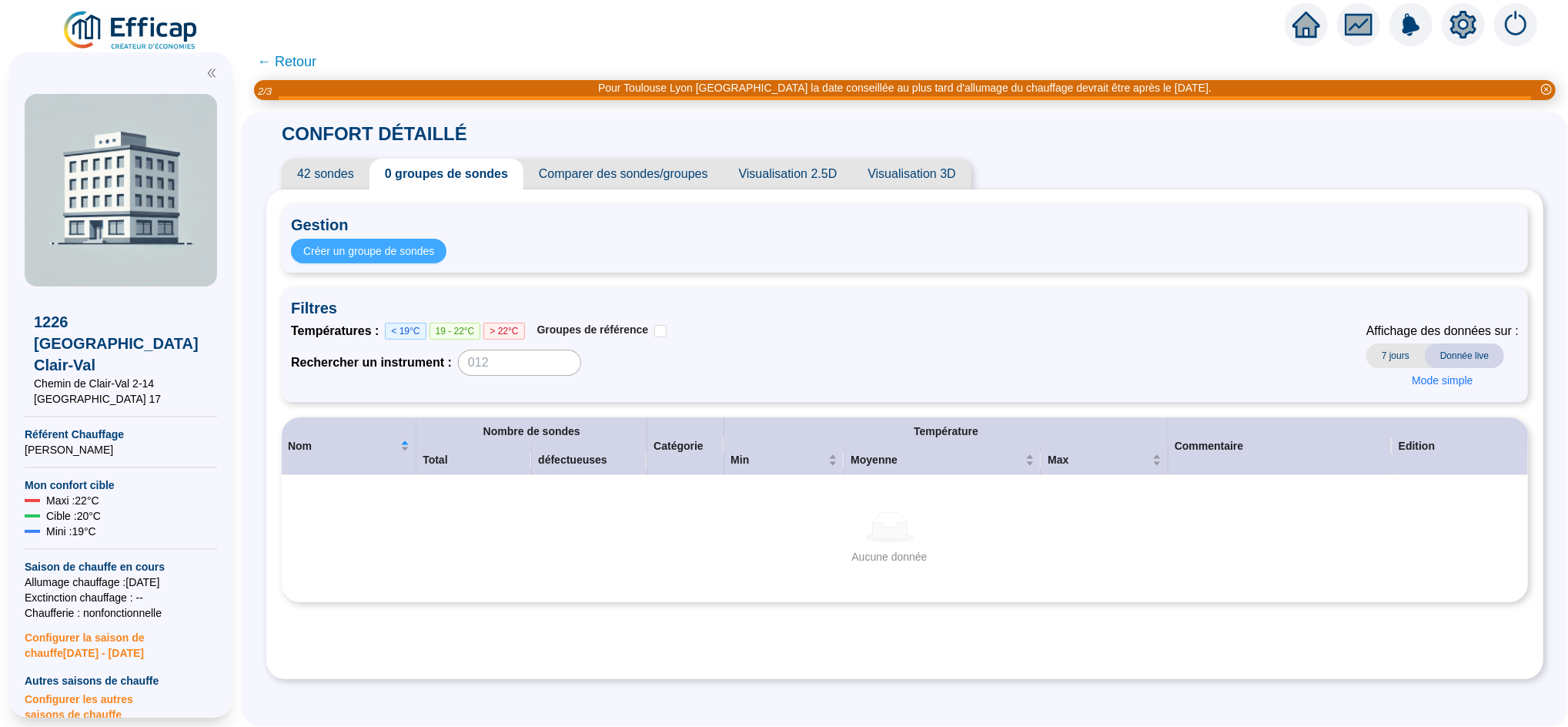
click at [423, 251] on span "Créer un groupe de sondes" at bounding box center [369, 251] width 131 height 16
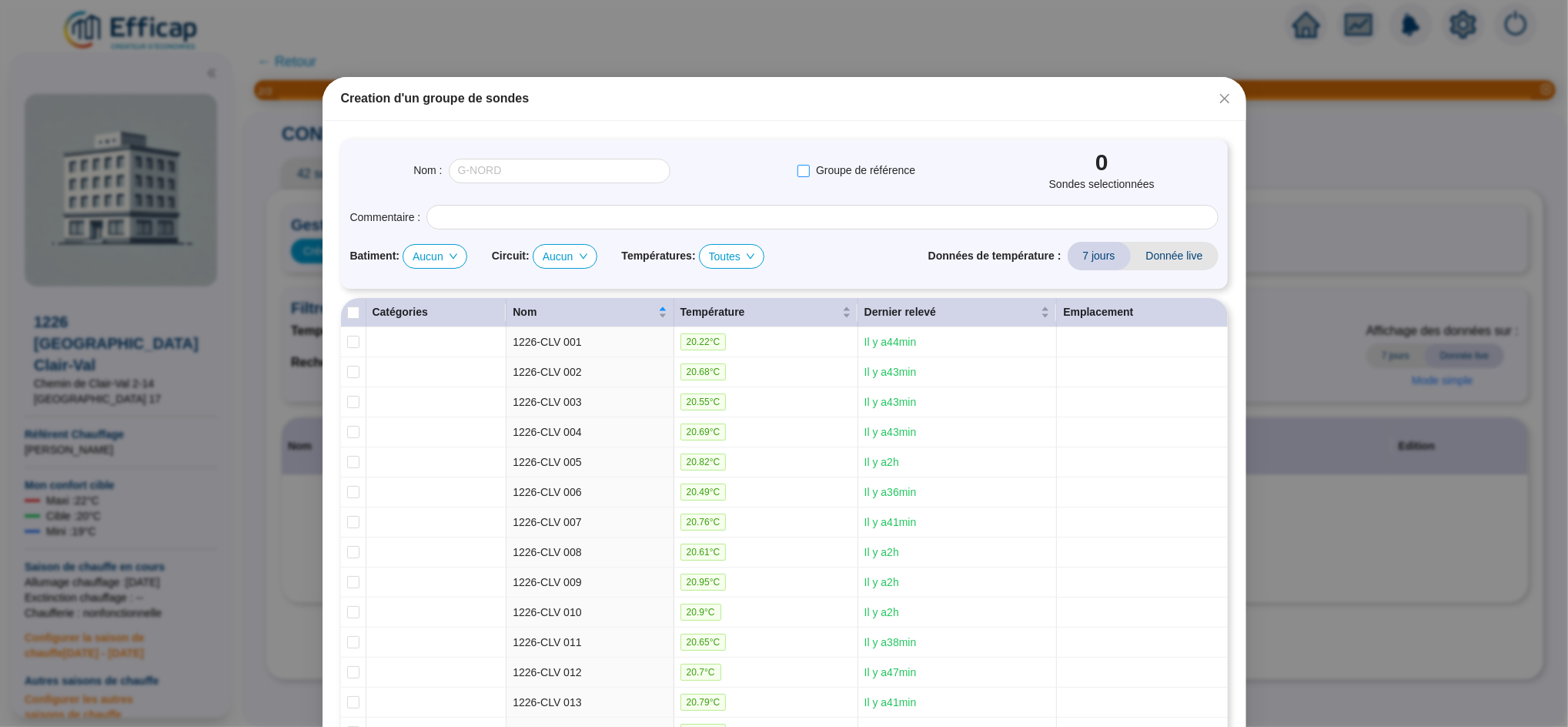
click at [805, 169] on input "Groupe de référence" at bounding box center [803, 171] width 13 height 13
checkbox input "true"
click at [520, 165] on input "text" at bounding box center [560, 171] width 221 height 25
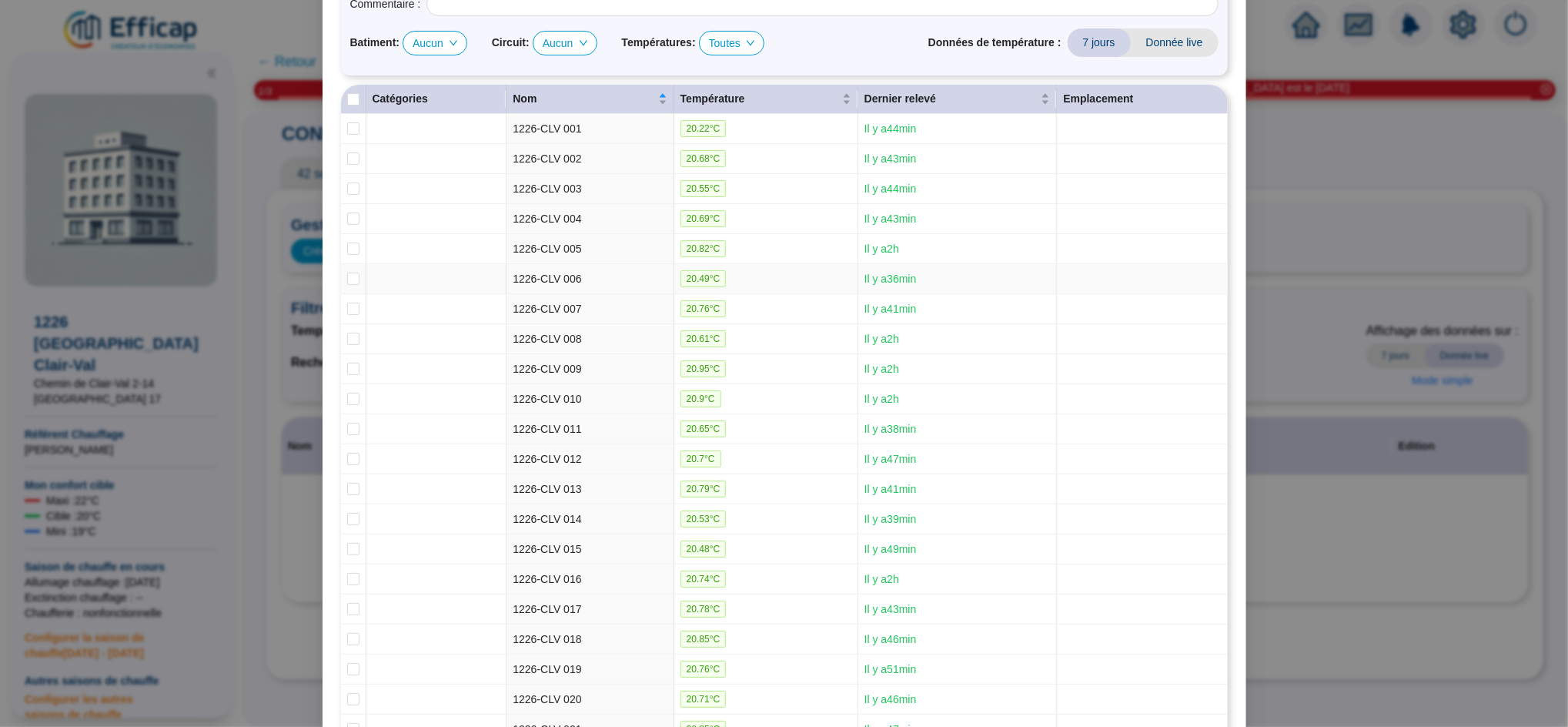
scroll to position [89, 0]
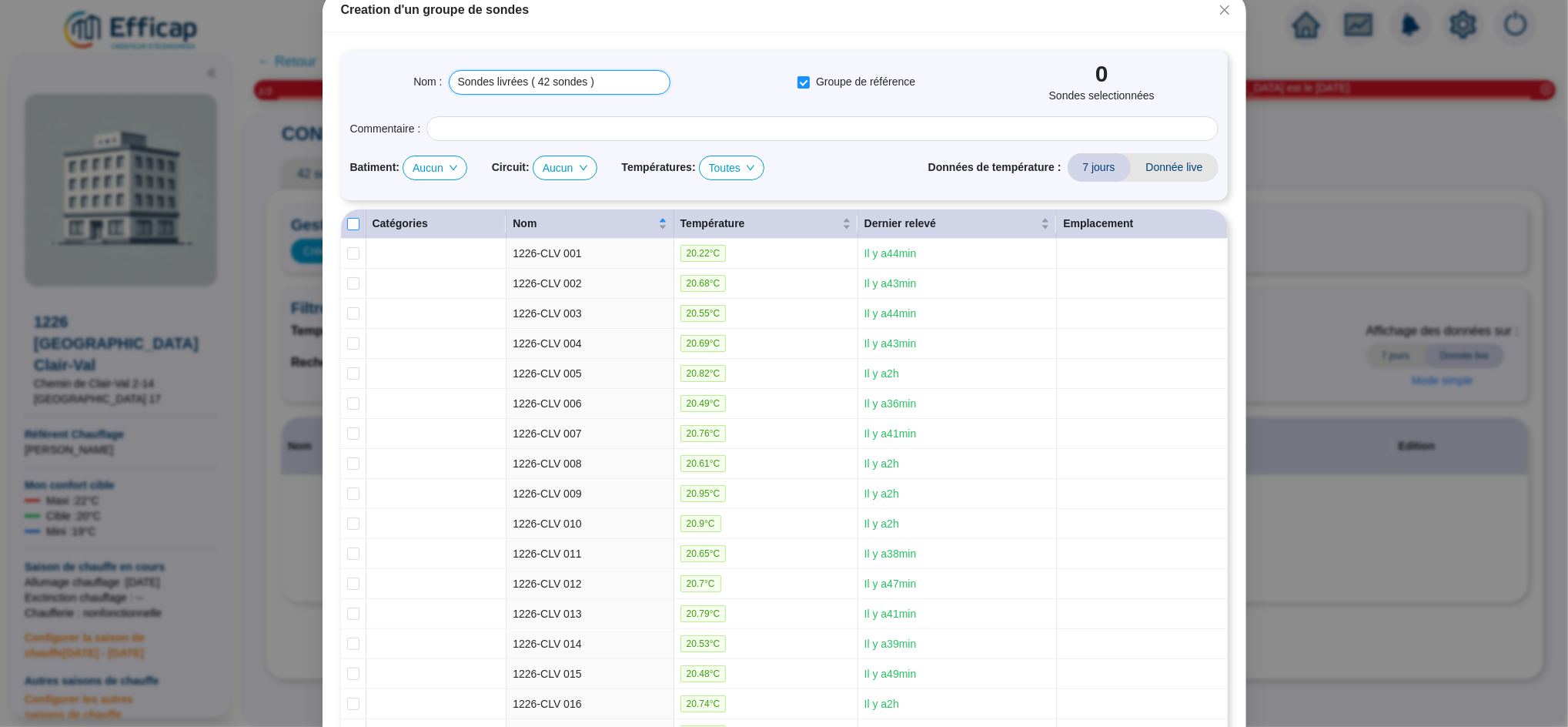
type input "Sondes livrées ( 42 sondes )"
click at [348, 221] on input "Select all" at bounding box center [353, 224] width 13 height 13
checkbox input "true"
type input "Sondes livrées (42 sondes)"
checkbox input "true"
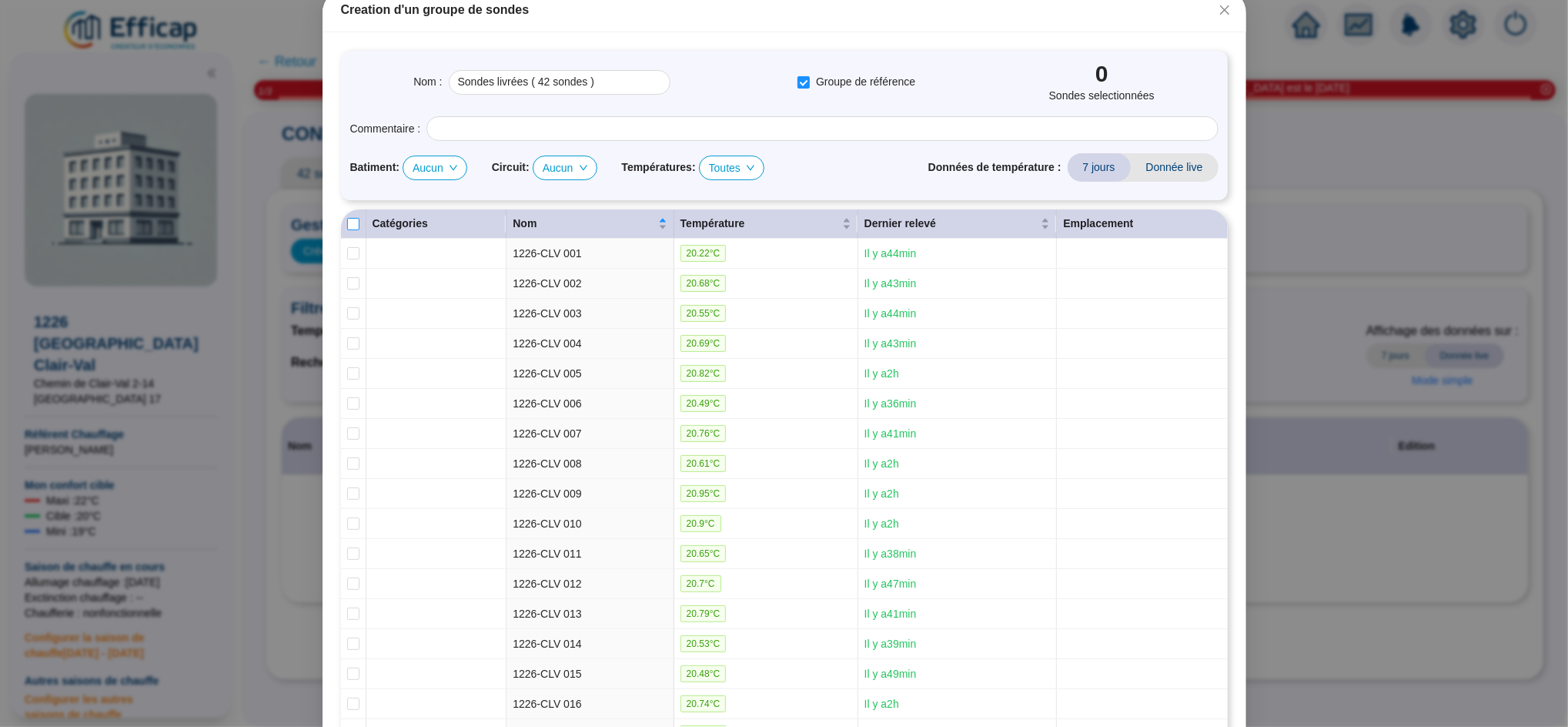
checkbox input "true"
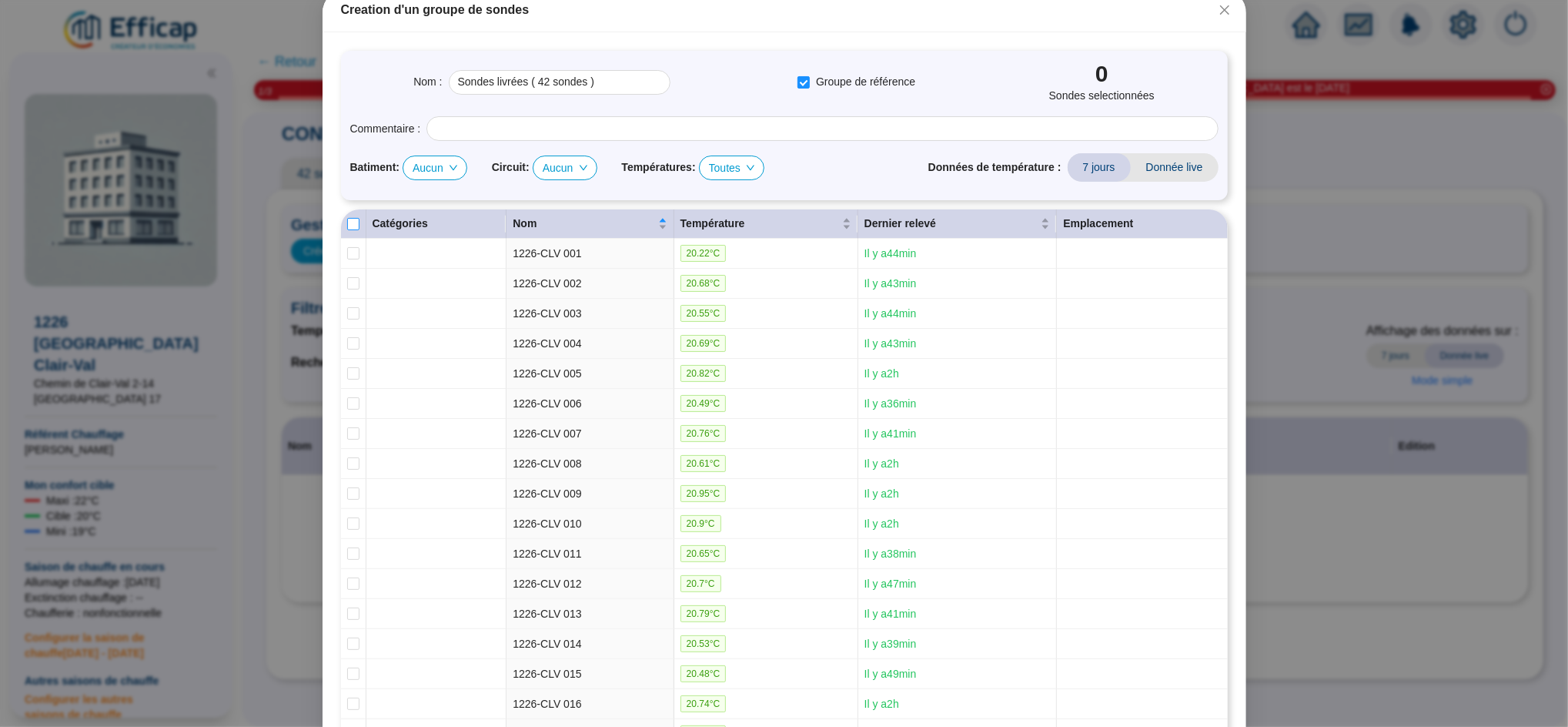
checkbox input "true"
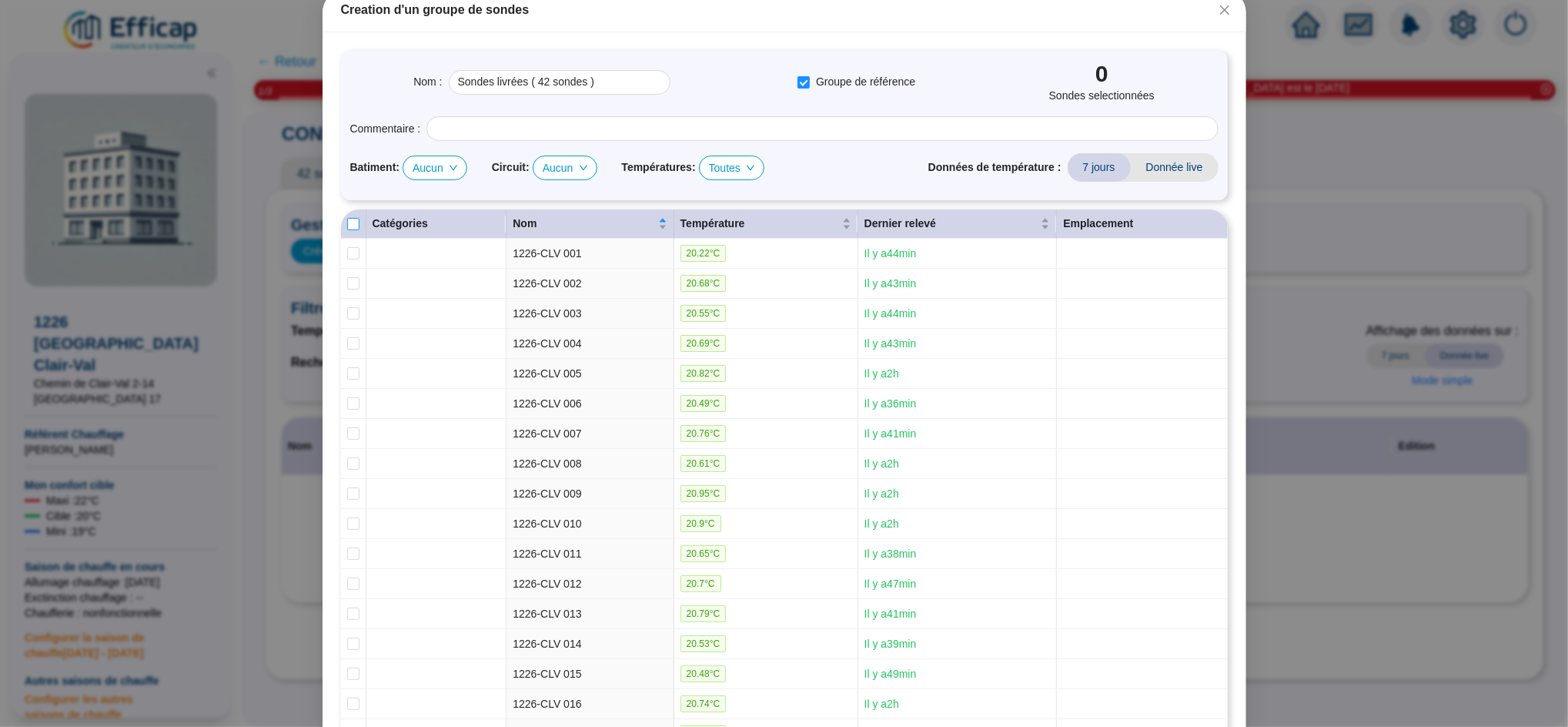
checkbox input "true"
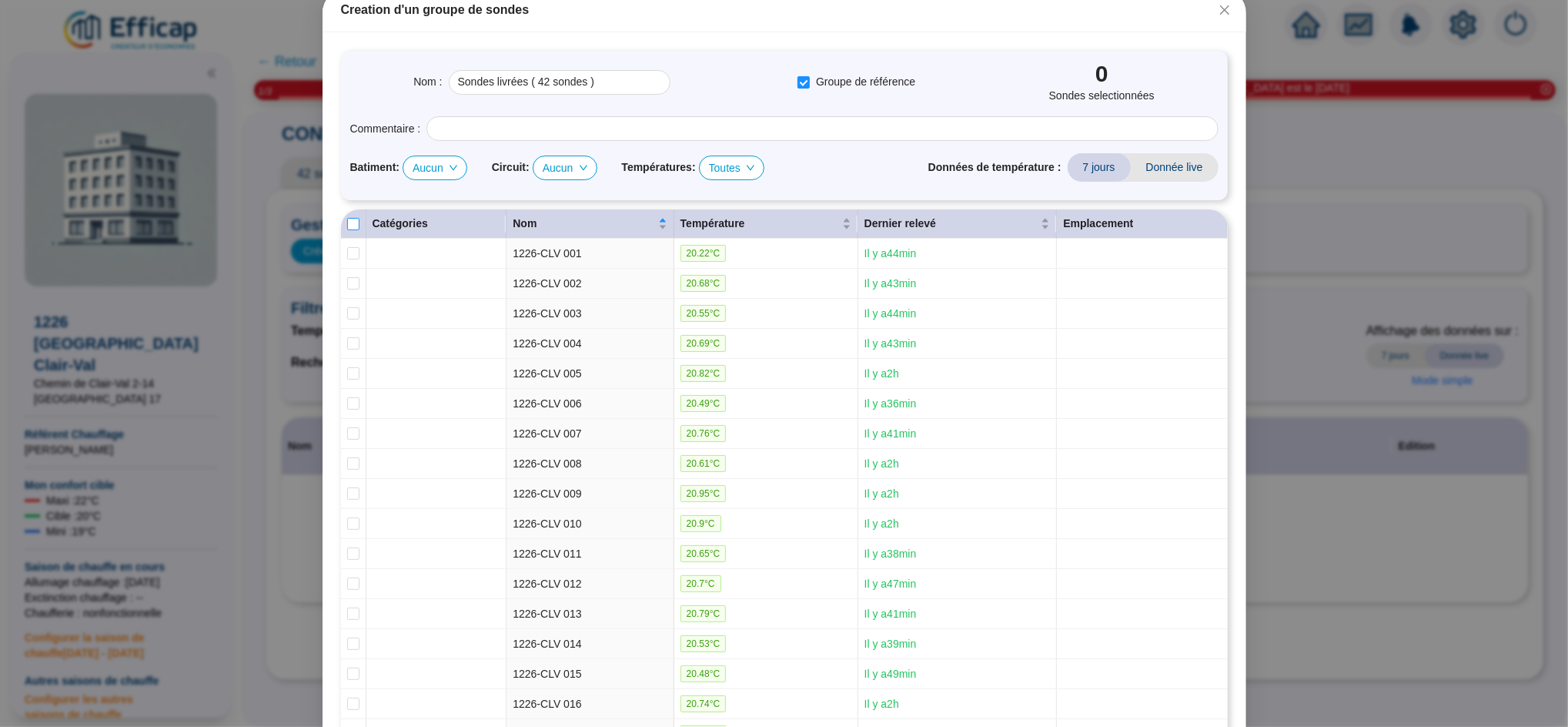
checkbox input "true"
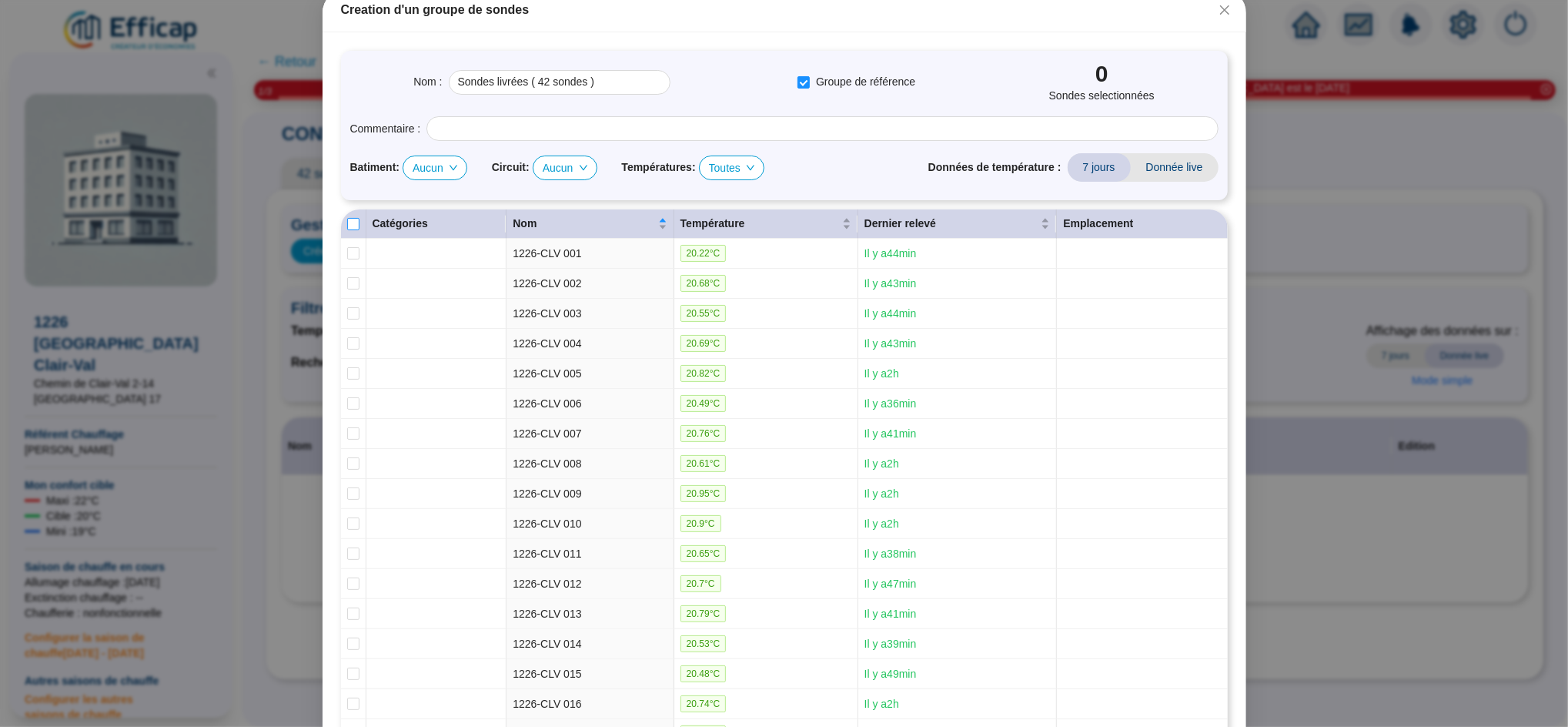
checkbox input "true"
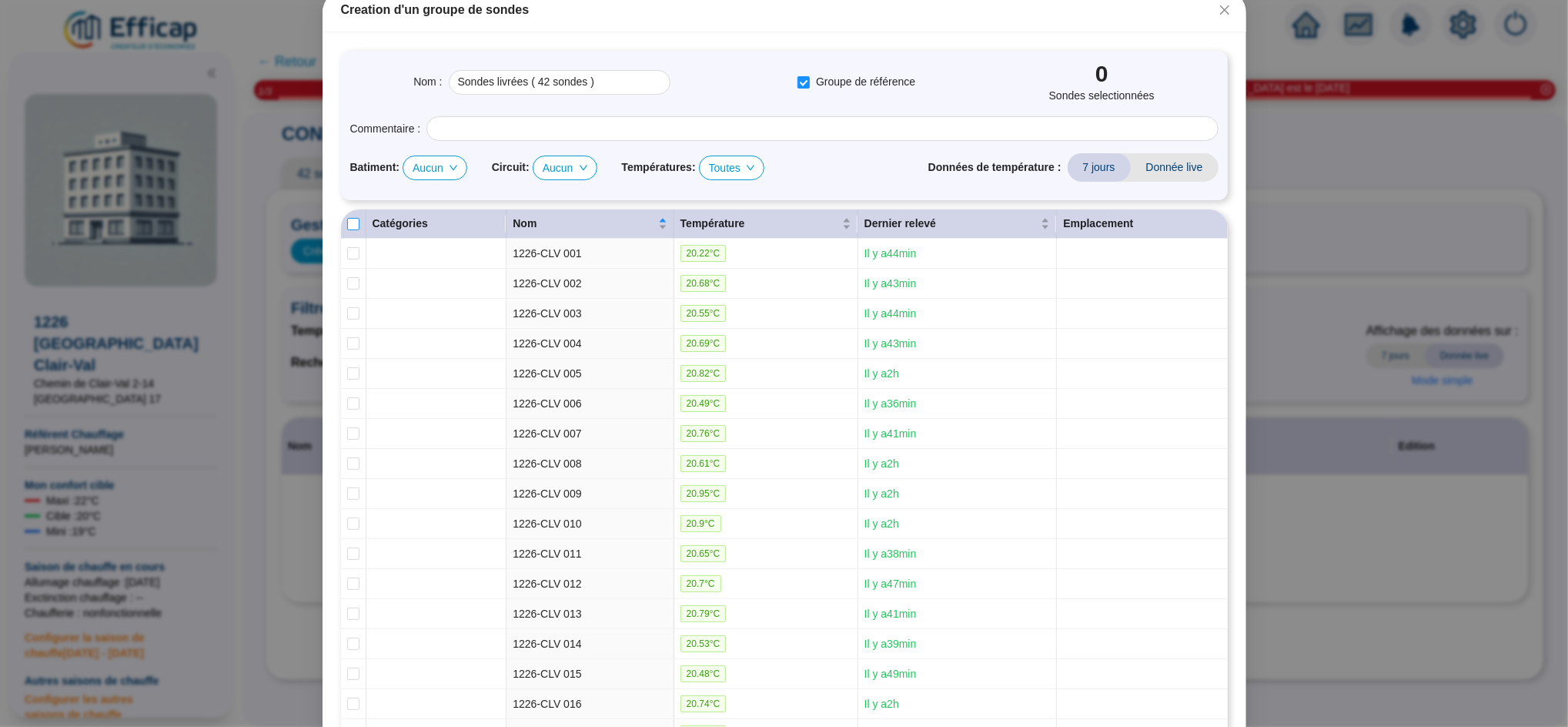
checkbox input "true"
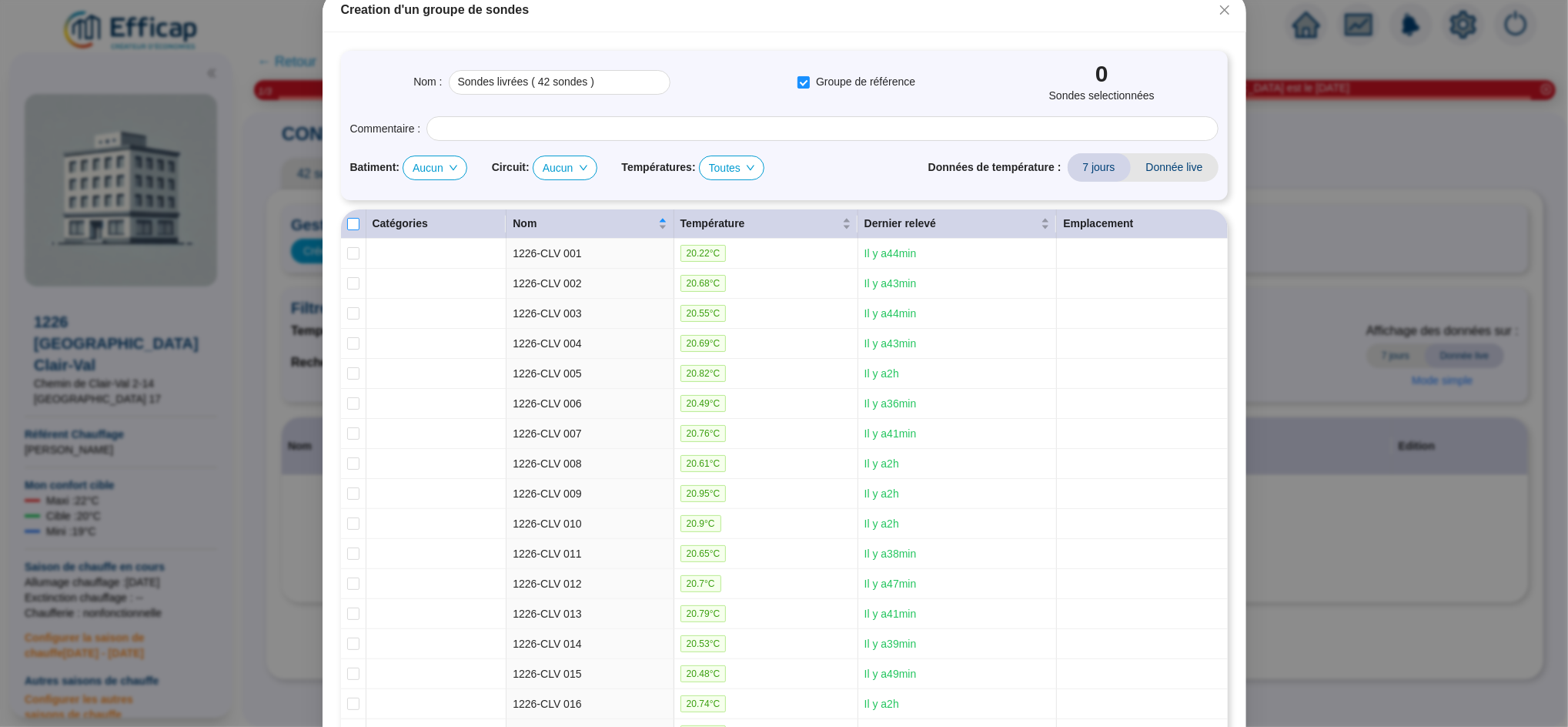
checkbox input "true"
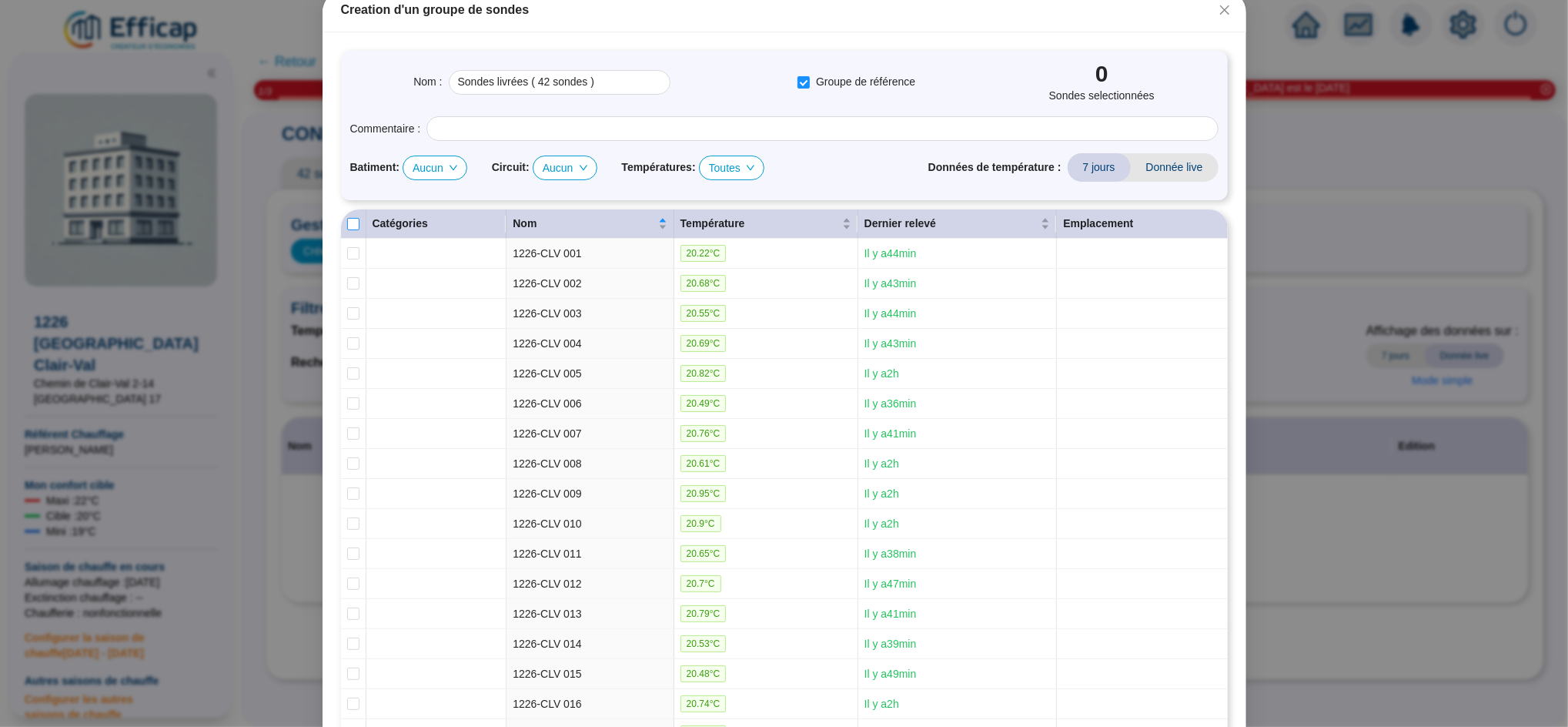
checkbox input "true"
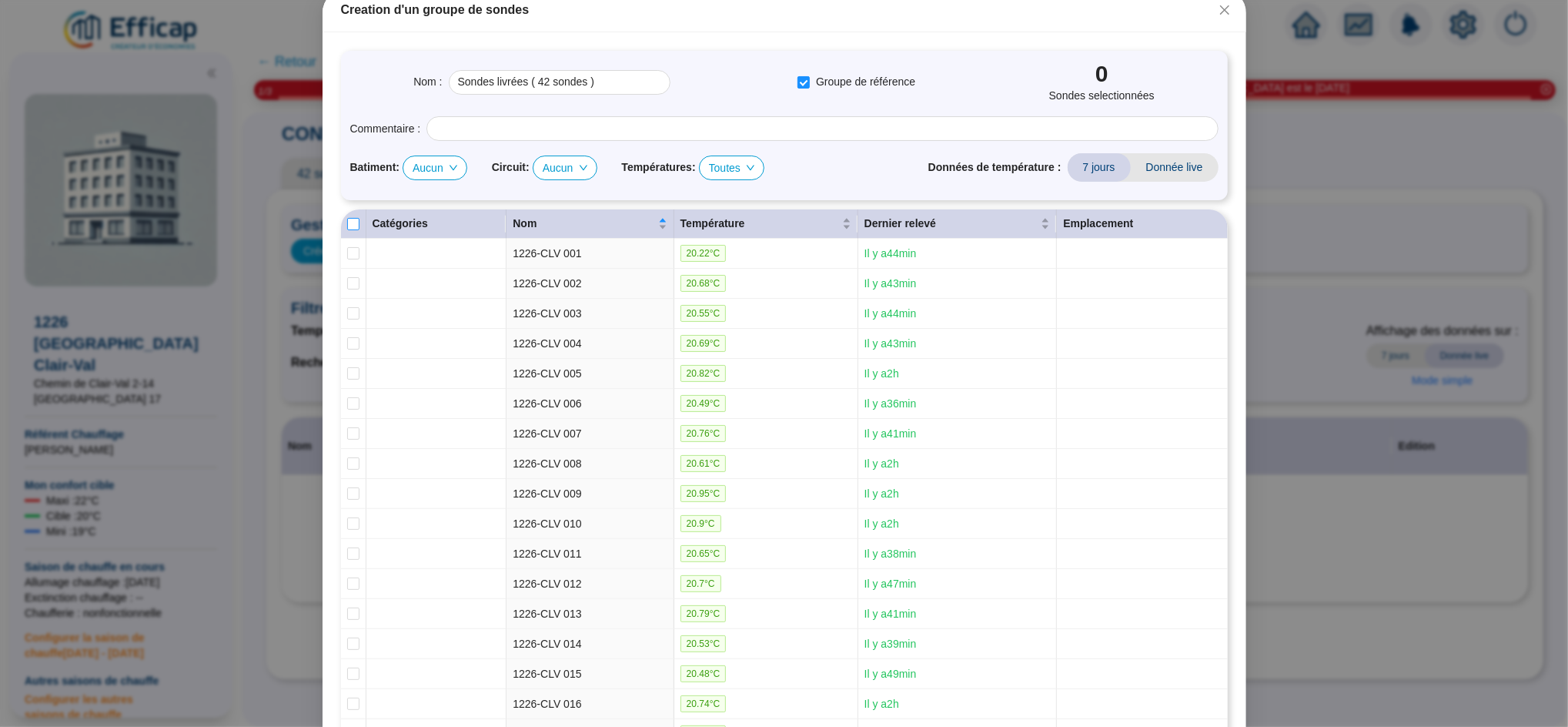
checkbox input "true"
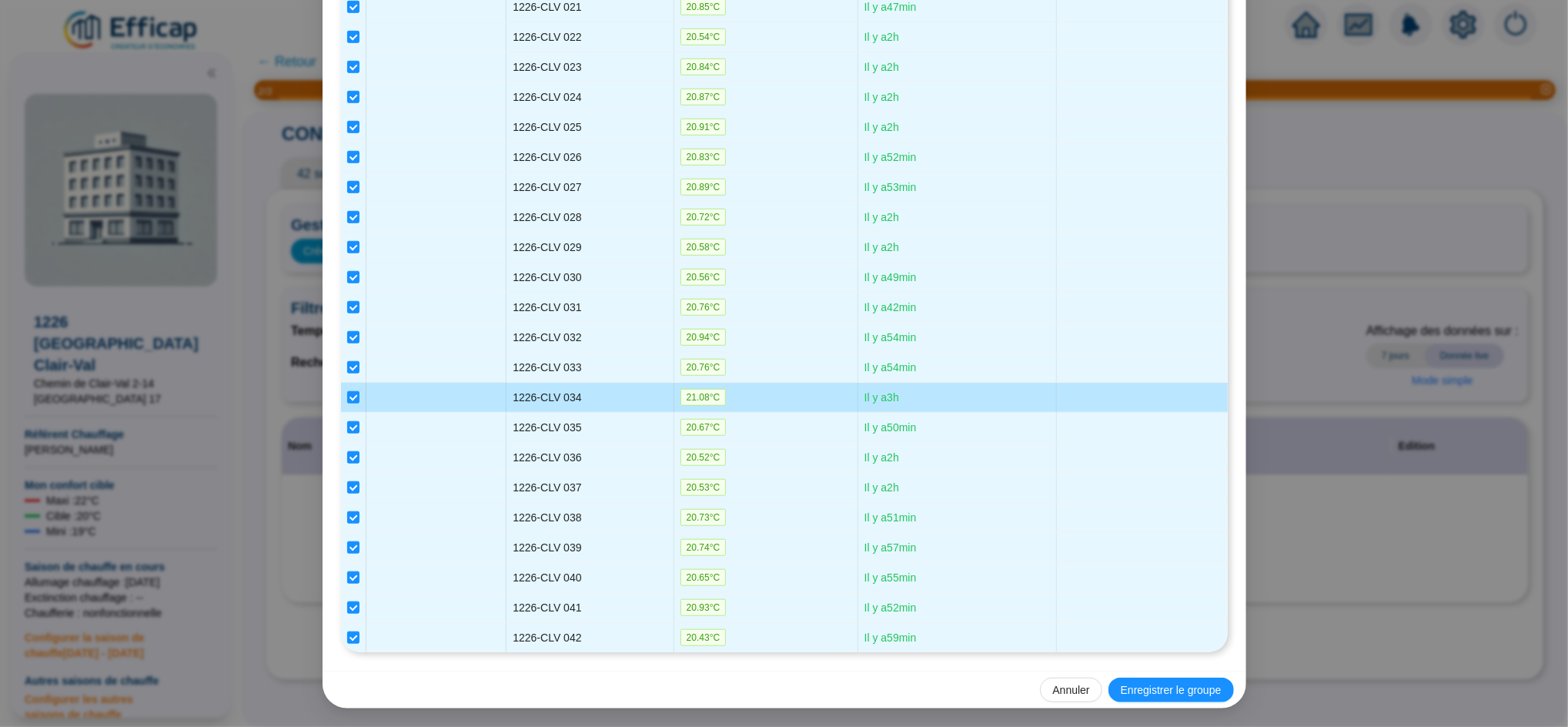
scroll to position [976, 0]
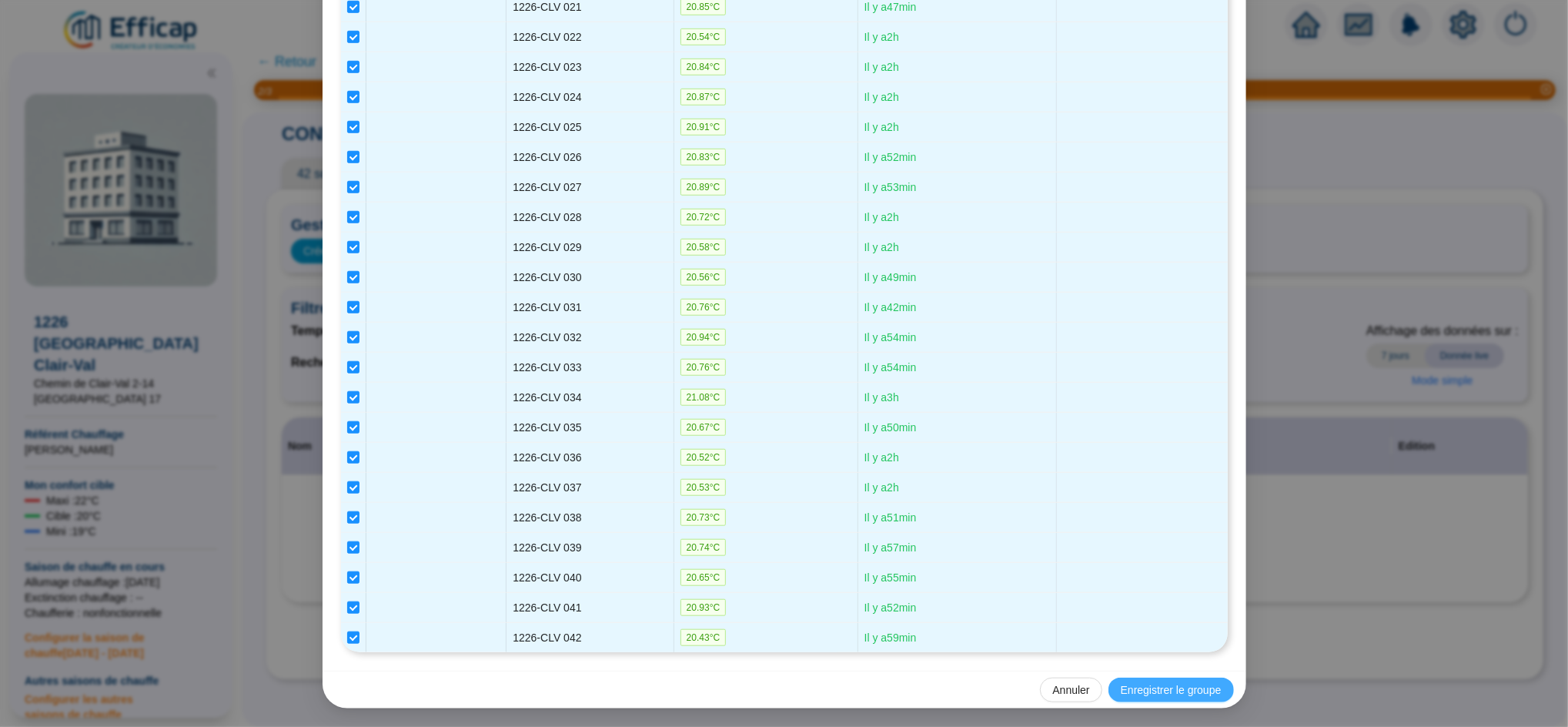
click at [1142, 683] on span "Enregistrer le groupe" at bounding box center [1171, 690] width 101 height 16
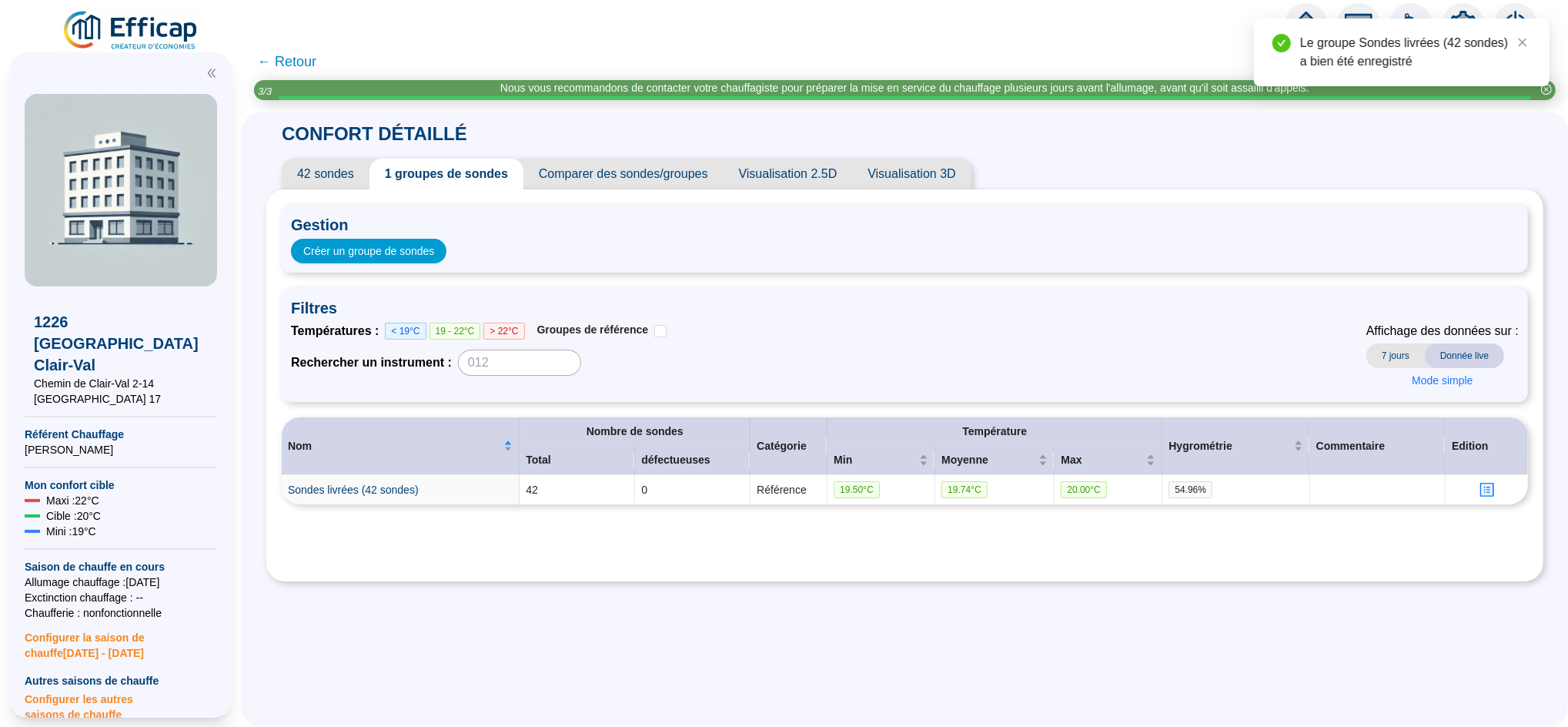
click at [332, 183] on span "42 sondes" at bounding box center [325, 174] width 88 height 30
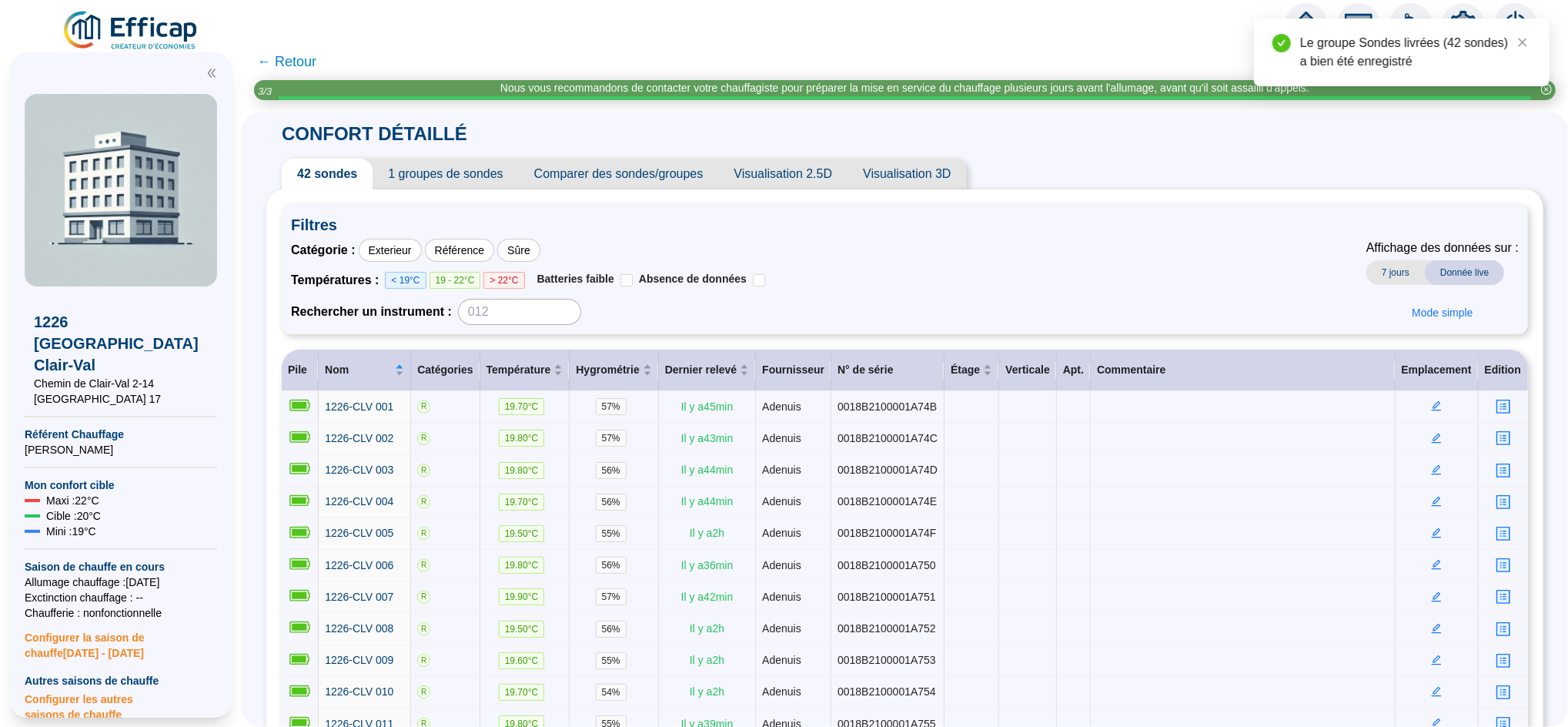
click at [310, 56] on span "← Retour" at bounding box center [287, 61] width 59 height 21
